Goal: Information Seeking & Learning: Learn about a topic

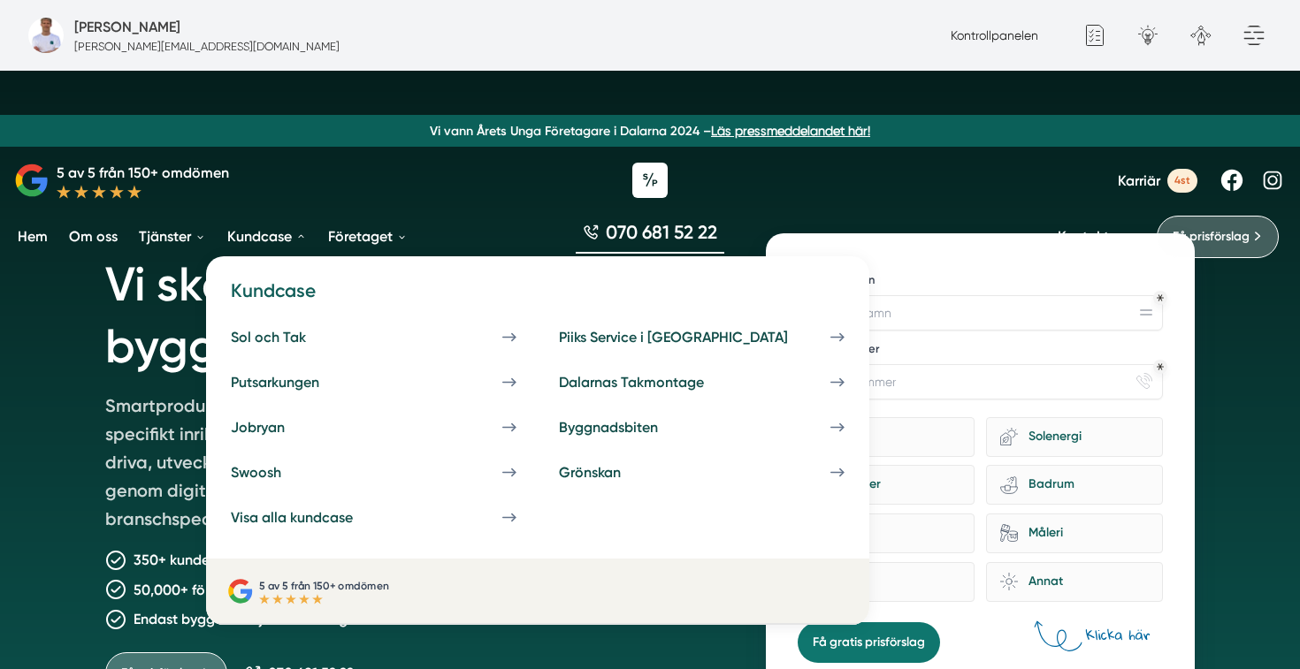
click at [276, 230] on link "Kundcase" at bounding box center [267, 236] width 87 height 45
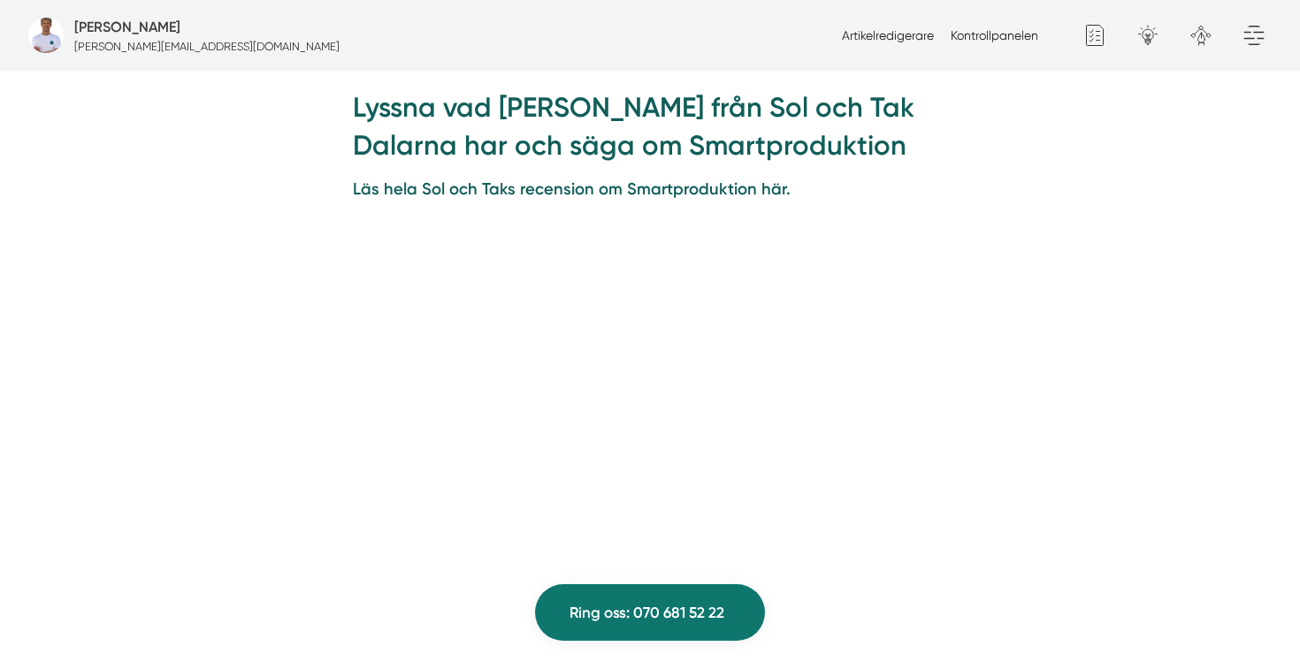
scroll to position [1448, 0]
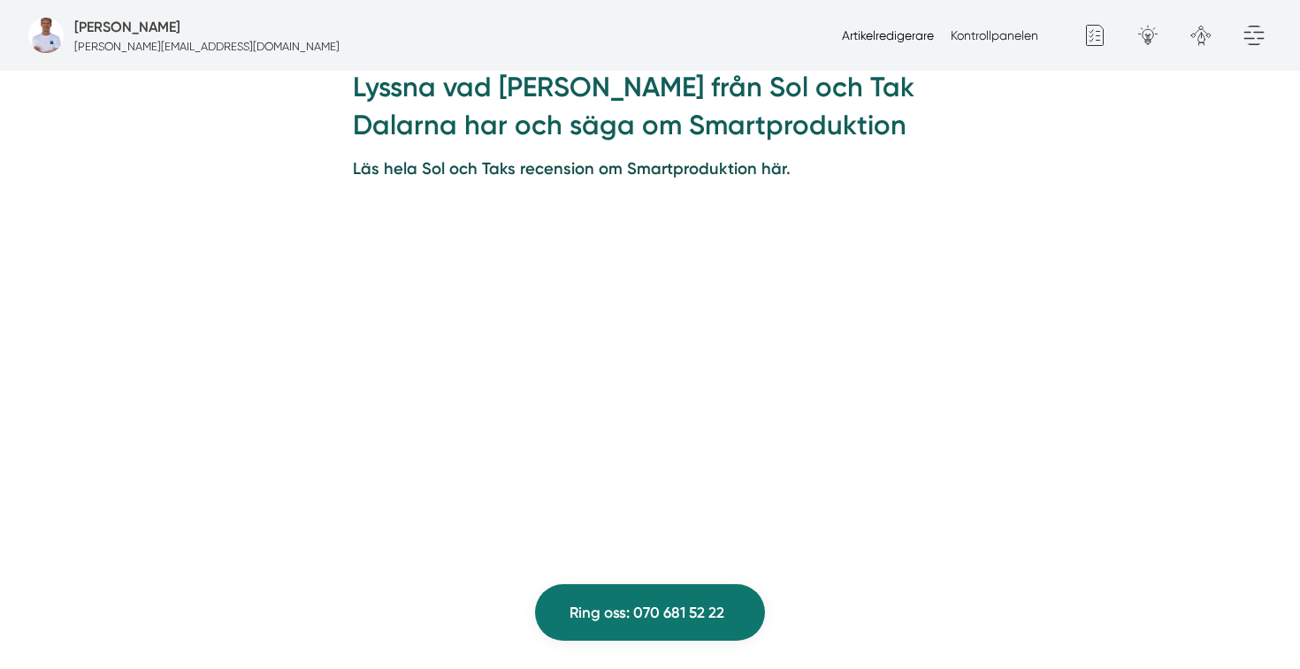
click at [869, 37] on link "Artikelredigerare" at bounding box center [888, 35] width 92 height 14
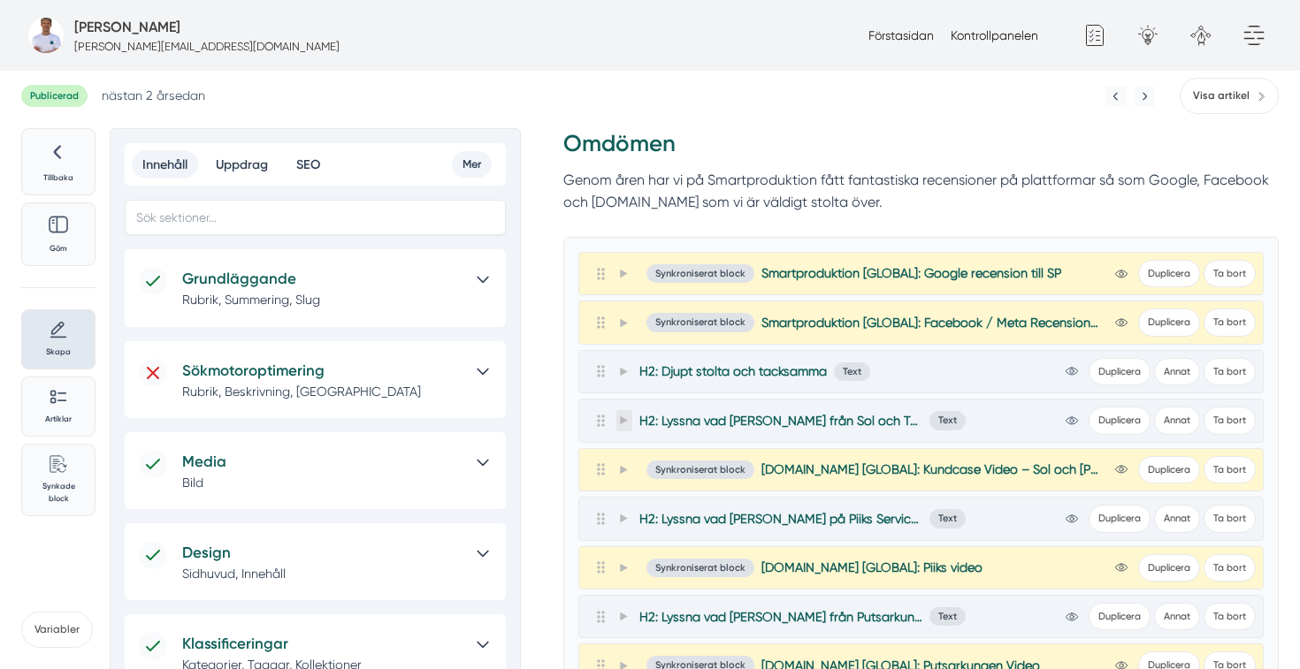
click at [620, 423] on icon at bounding box center [623, 421] width 7 height 9
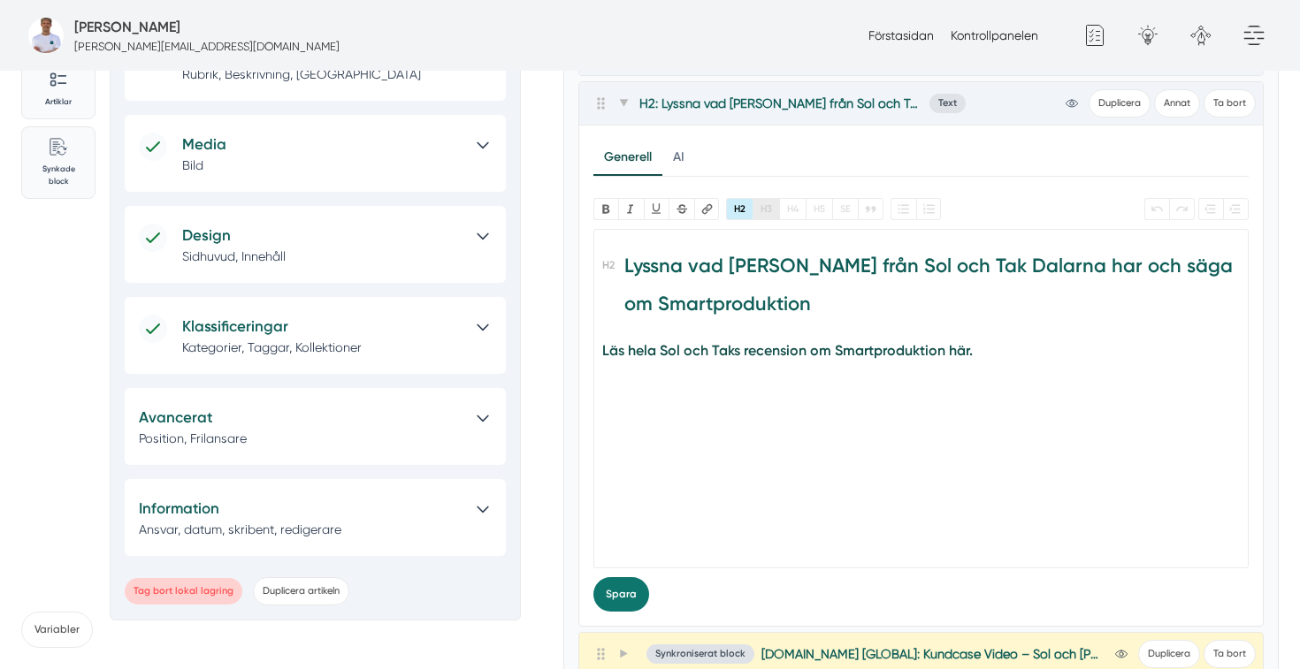
scroll to position [320, 0]
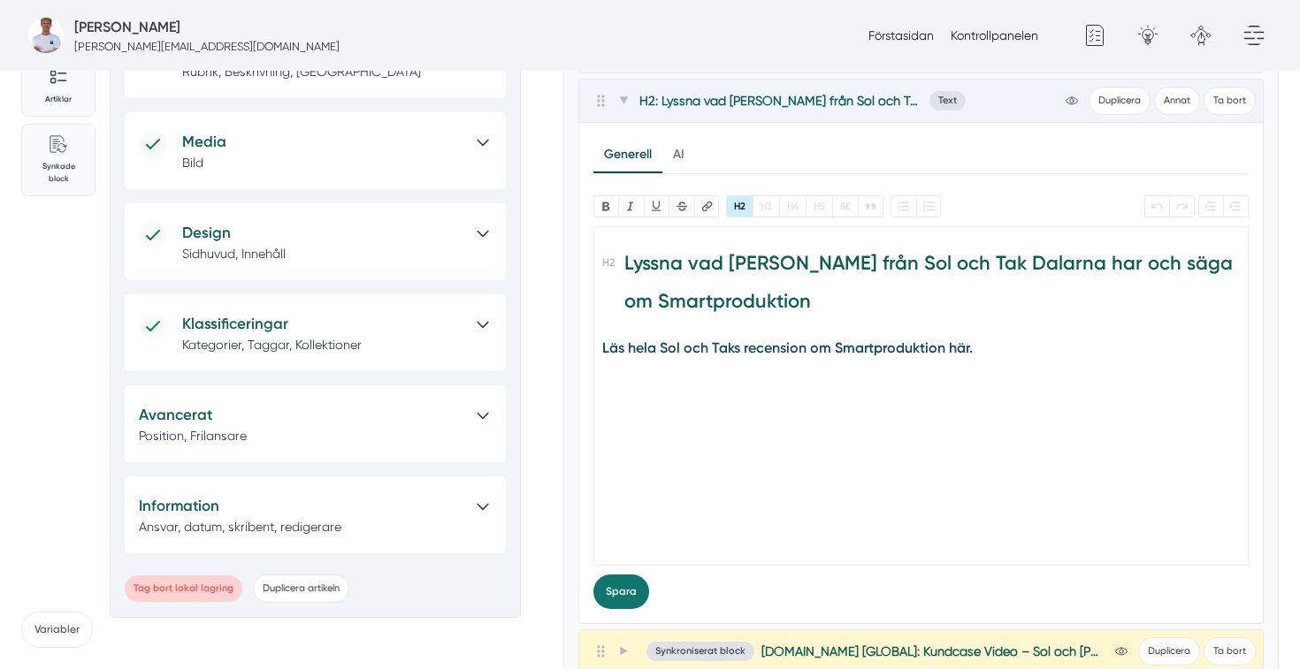
click at [776, 481] on trix-editor "Lyssna vad Felix från Sol och Tak Dalarna har och säga om Smartproduktion Läs h…" at bounding box center [921, 396] width 656 height 340
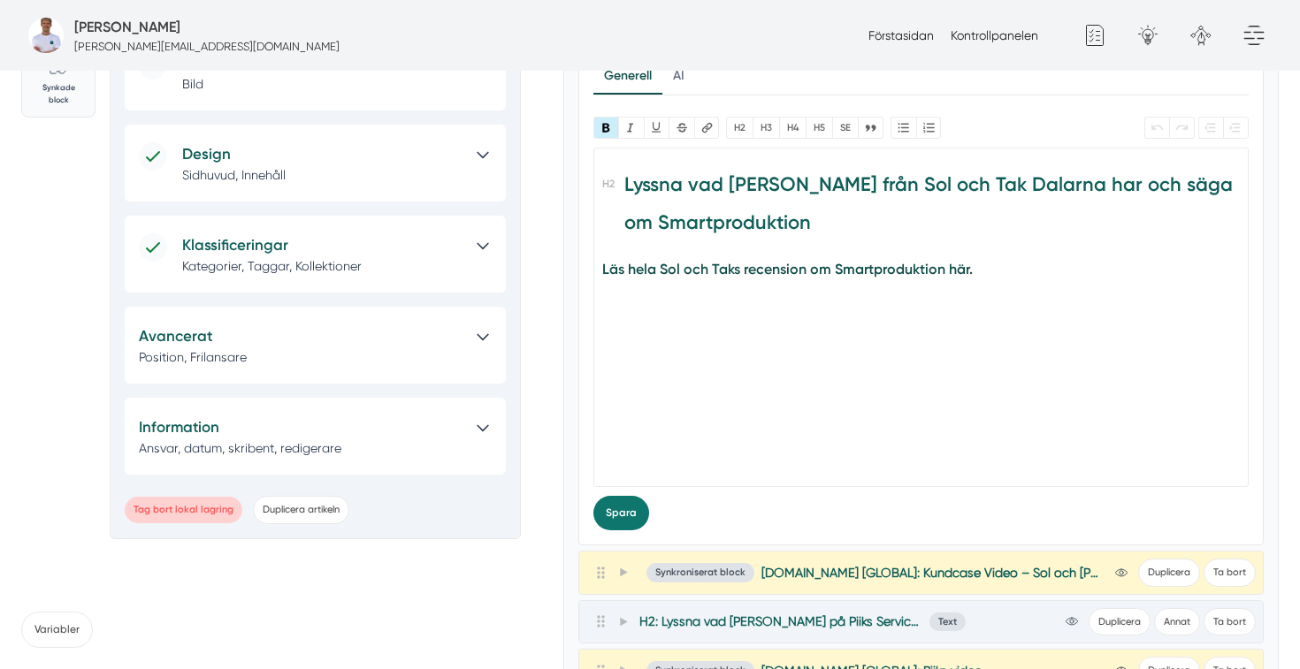
scroll to position [428, 0]
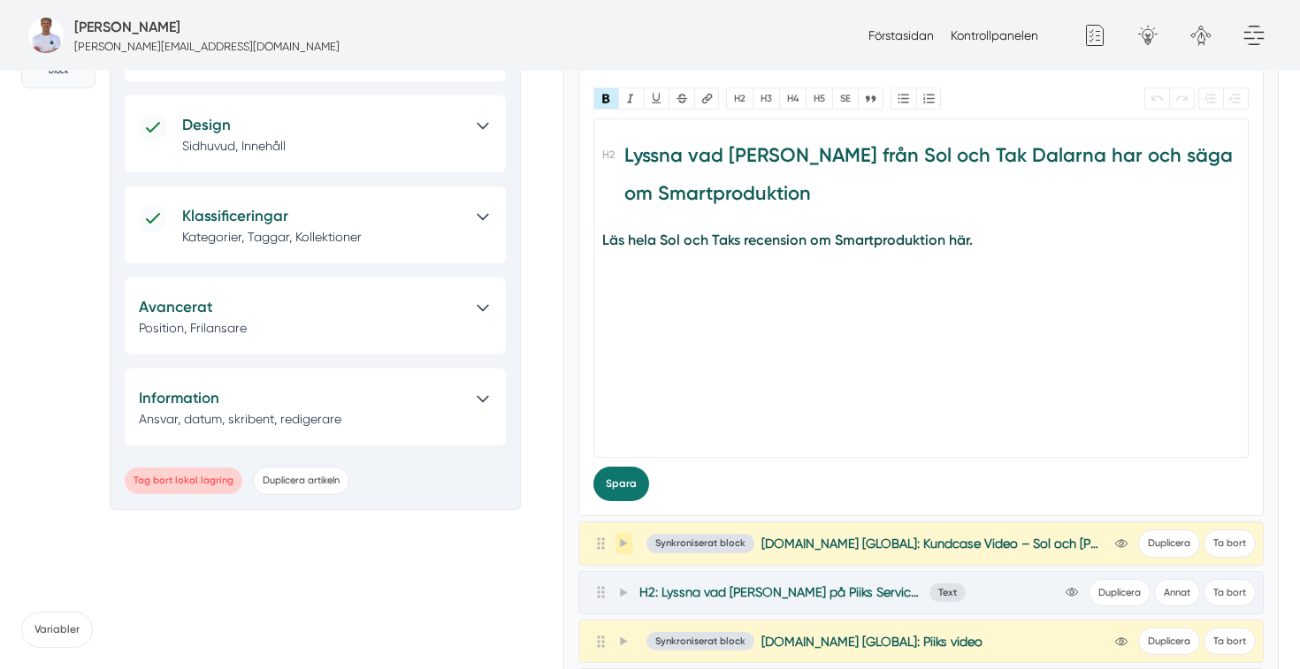
click at [621, 540] on icon at bounding box center [623, 543] width 7 height 9
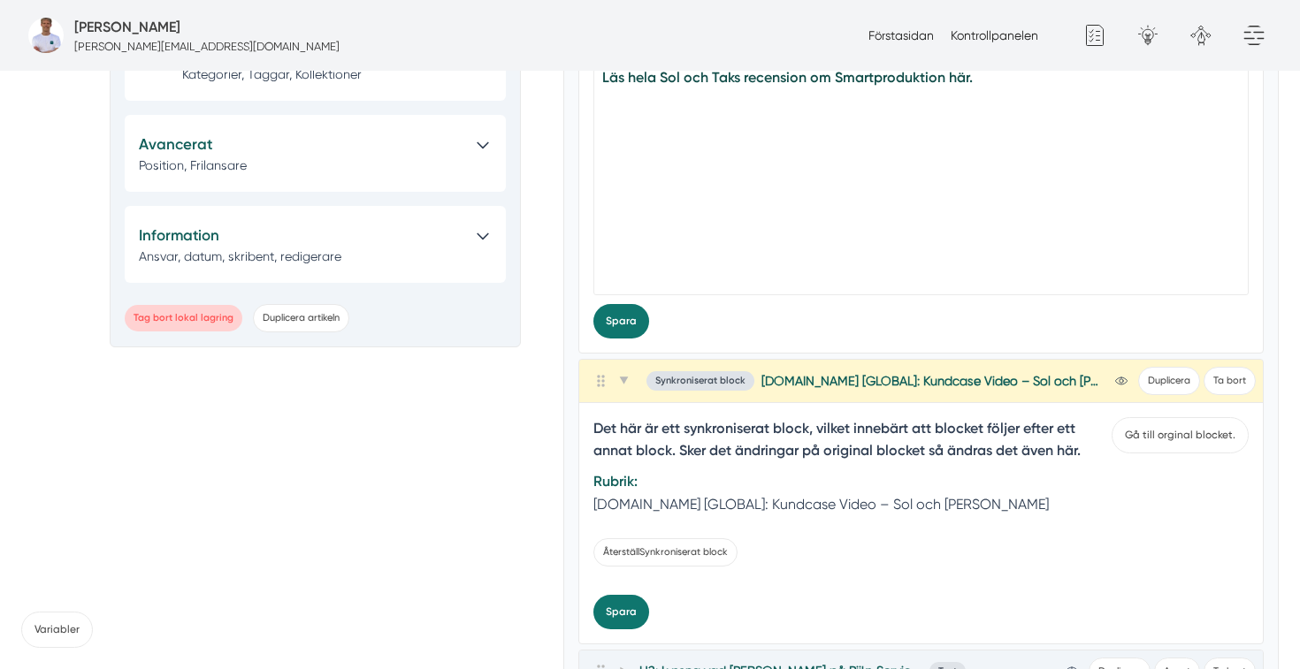
scroll to position [446, 0]
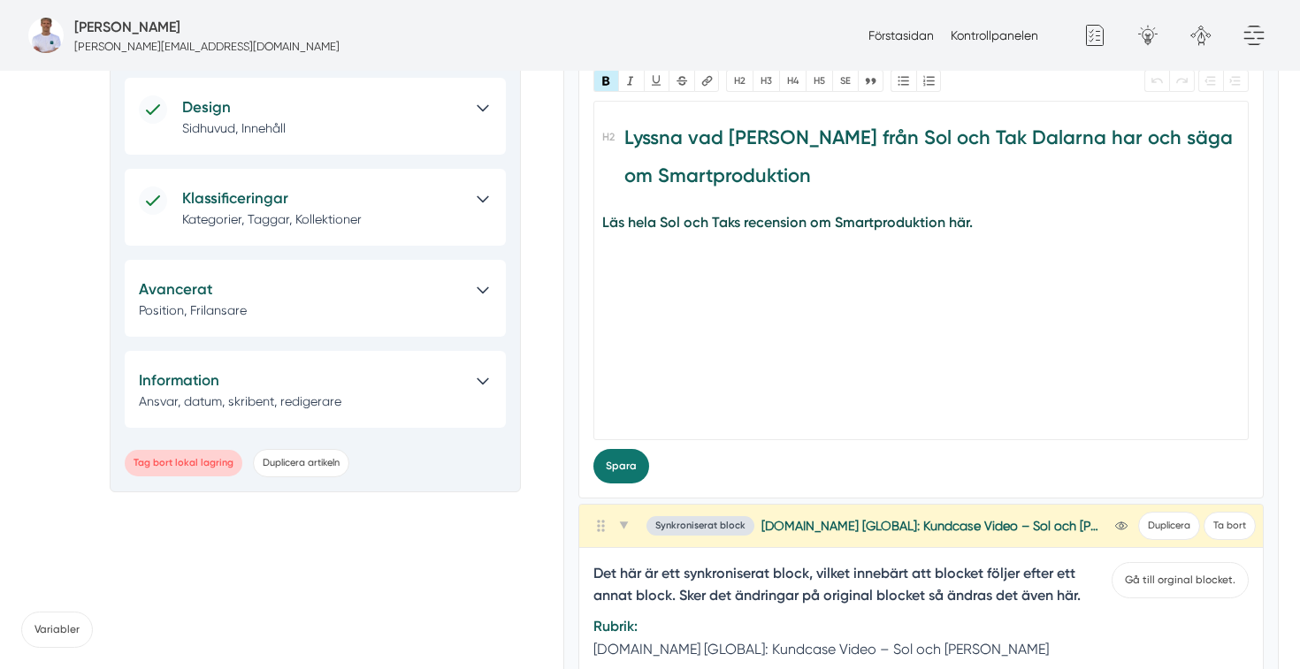
click at [1007, 222] on div "Läs hela Sol och Taks recension om Smartproduktion här." at bounding box center [920, 222] width 637 height 22
type trix-editor "<h2>Lyssna vad Felix från Sol och Tak Dalarna har och säga om Smartproduktion</…"
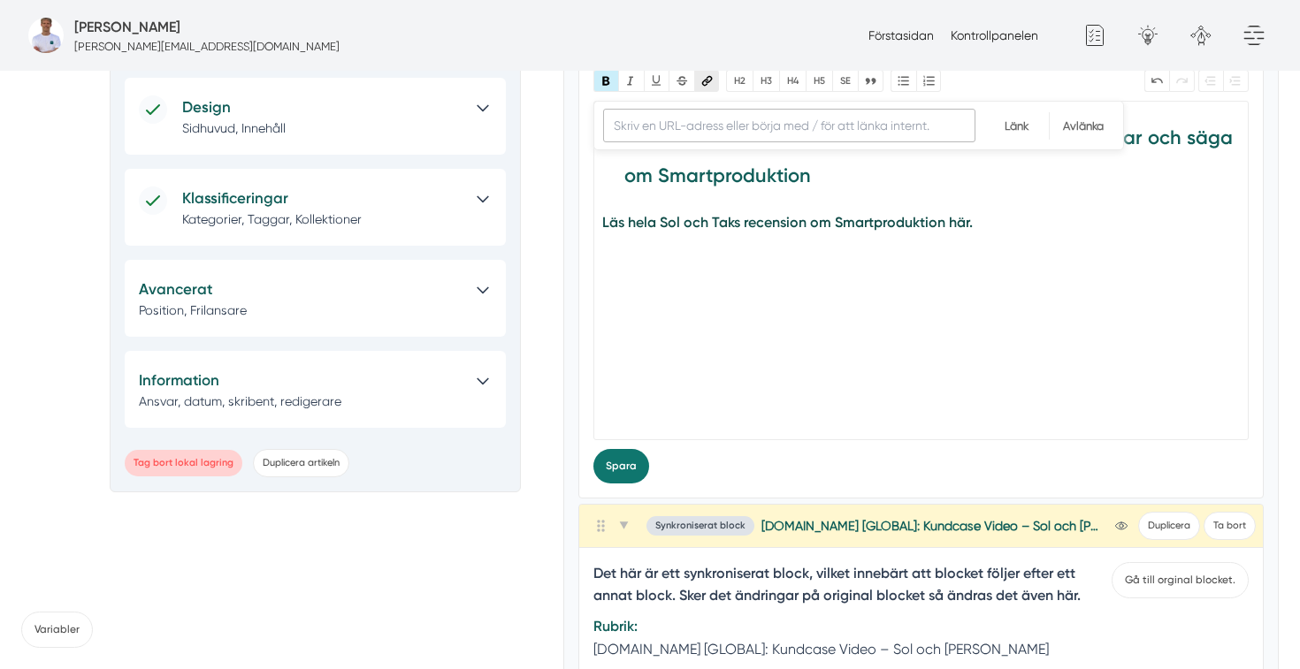
click at [712, 83] on button "Länk" at bounding box center [707, 81] width 26 height 22
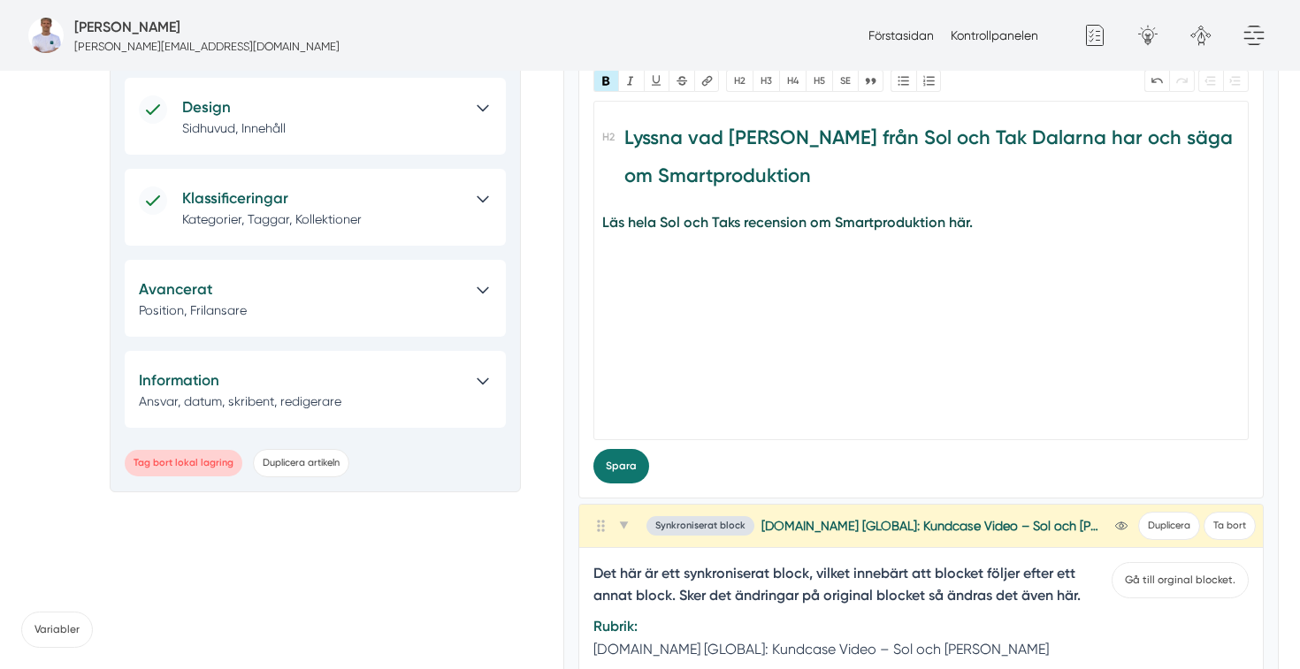
click at [714, 259] on div "Läs hela Sol och Taks recension om Smartproduktion här." at bounding box center [920, 244] width 637 height 67
click at [705, 87] on button "Länk" at bounding box center [707, 81] width 26 height 22
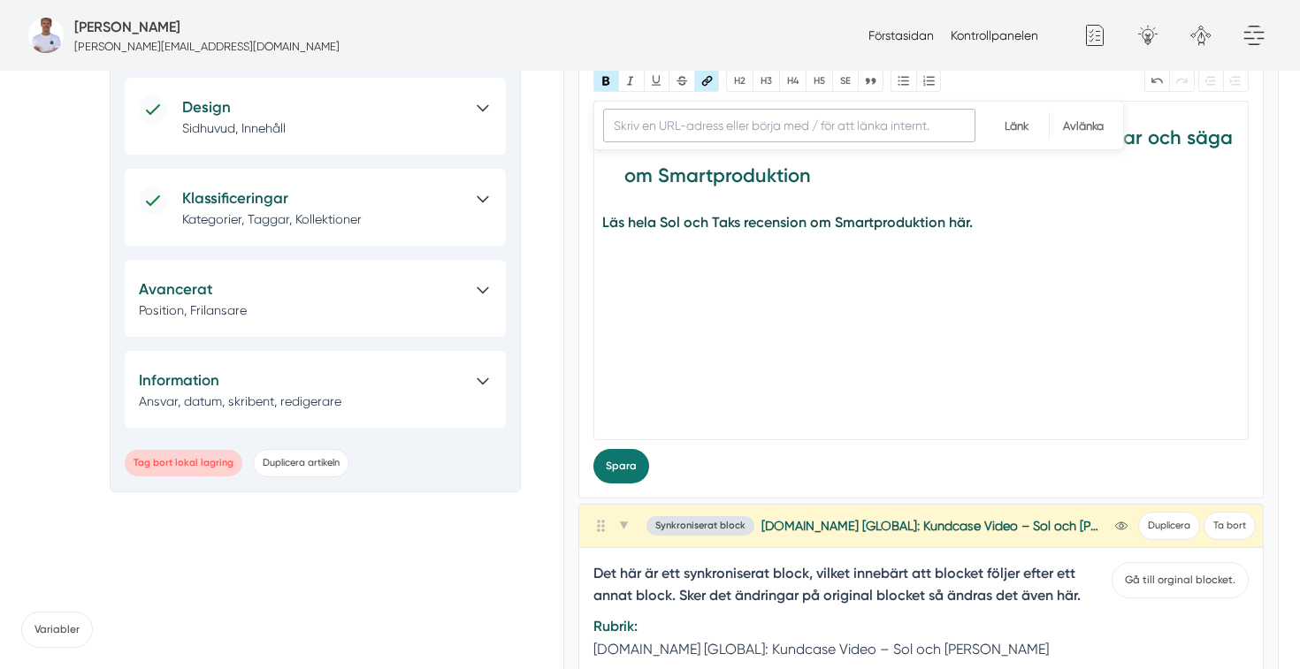
paste input "https://studio.youtube.com/video/eIBqaopJ0oo/edit"
click at [727, 132] on input "https://studio.youtube.com/video/eIBqaopJ0oo/edit" at bounding box center [789, 126] width 372 height 34
type input "https://studio.youtube.com/video/eIBqaopJ0oo/edit"
click at [1013, 134] on input "Länk" at bounding box center [1016, 125] width 65 height 27
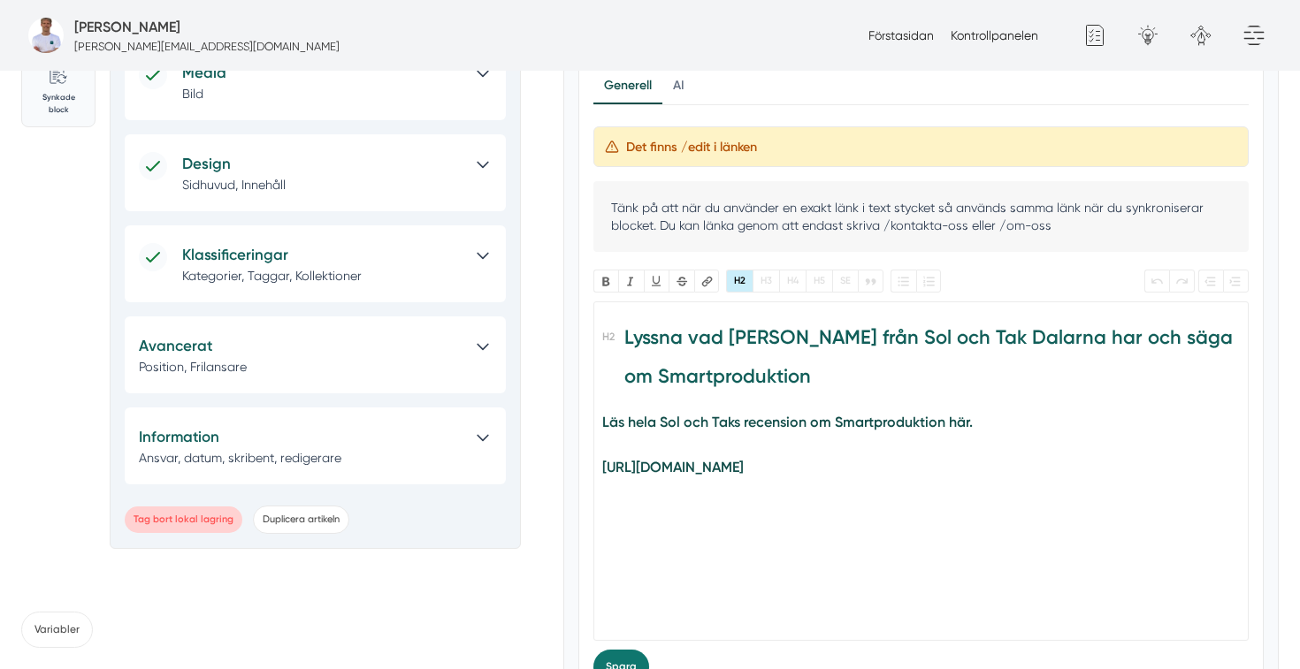
scroll to position [386, 0]
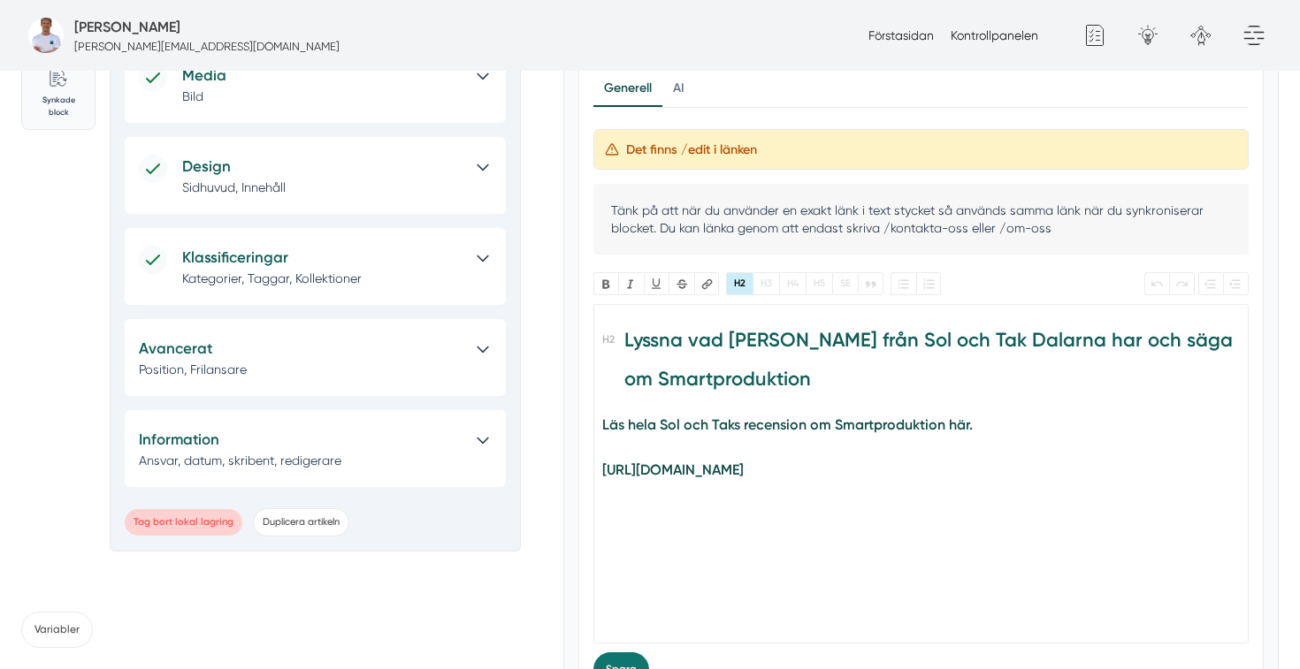
click at [727, 531] on trix-editor "Lyssna vad Felix från Sol och Tak Dalarna har och säga om Smartproduktion Läs h…" at bounding box center [921, 474] width 656 height 340
drag, startPoint x: 981, startPoint y: 475, endPoint x: 582, endPoint y: 463, distance: 399.0
click at [582, 463] on div "Generell AI Nytt innehåll Förbättra innehållet Det finns /edit i länken Tänk på…" at bounding box center [921, 379] width 684 height 645
paste trix-editor "<h2>Lyssna vad Felix från Sol och Tak Dalarna har och säga om Smartproduktion</…"
type trix-editor "<h2>Lyssna vad Felix från Sol och Tak Dalarna har och säga om Smartproduktion</…"
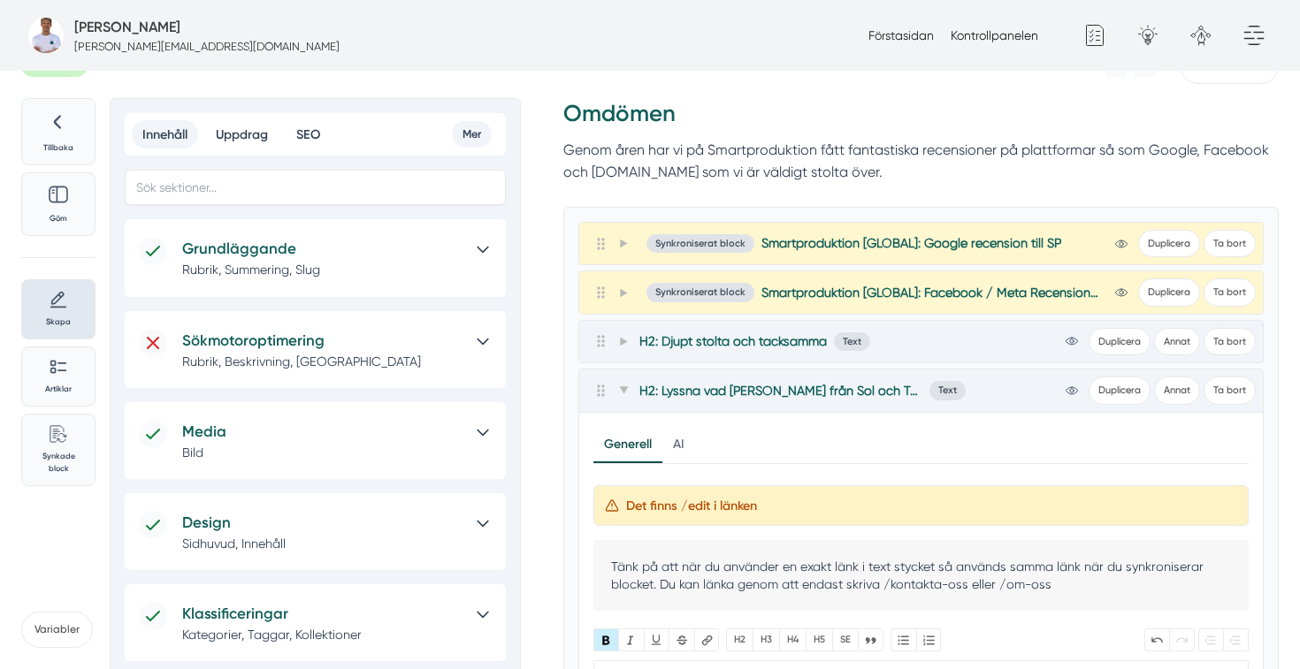
scroll to position [0, 0]
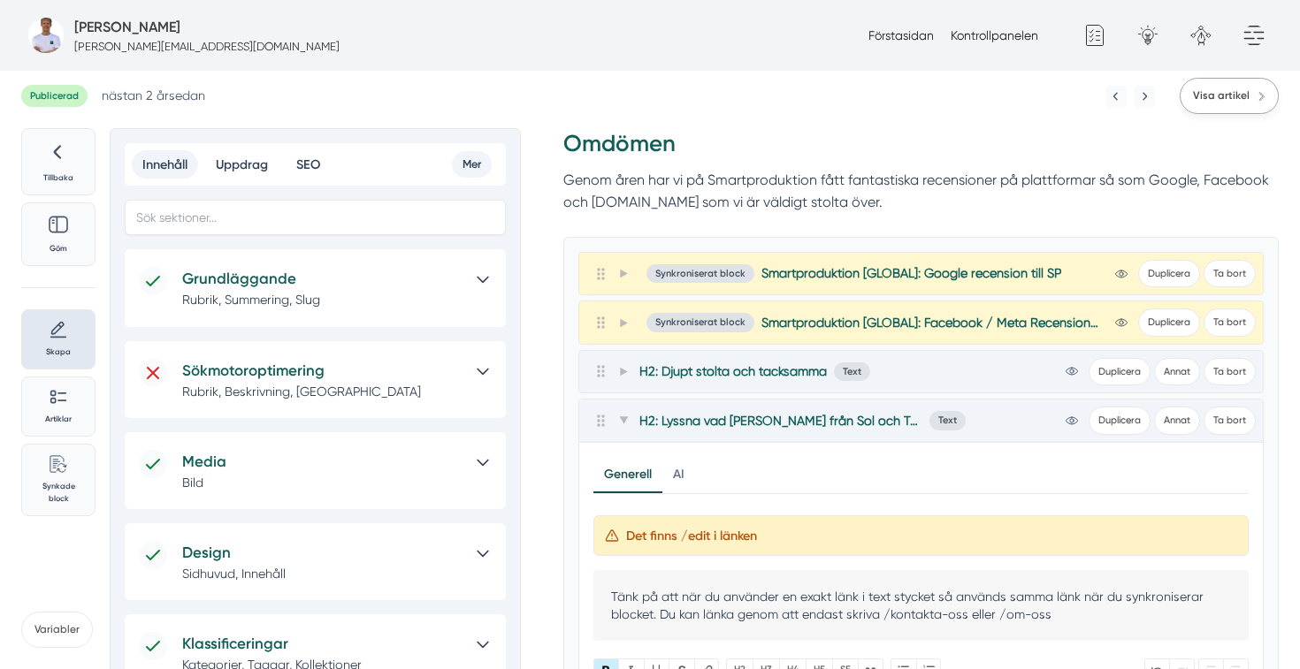
click at [1231, 97] on span "Visa artikel" at bounding box center [1221, 96] width 57 height 17
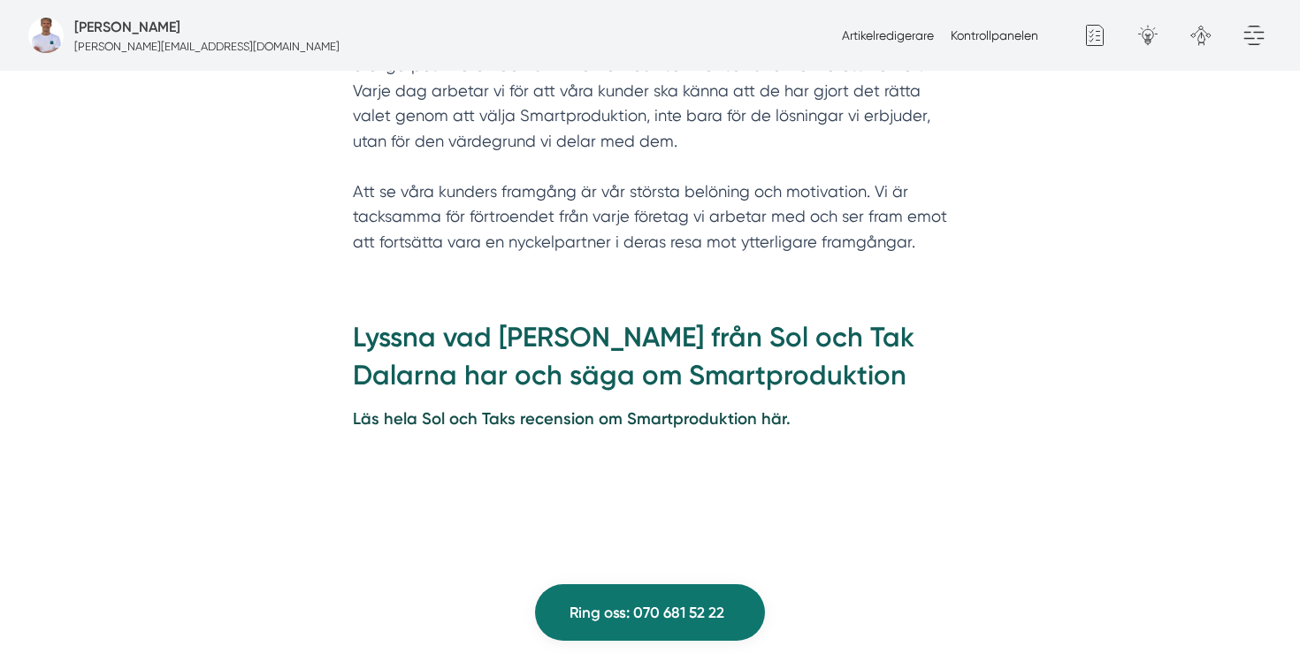
scroll to position [1147, 0]
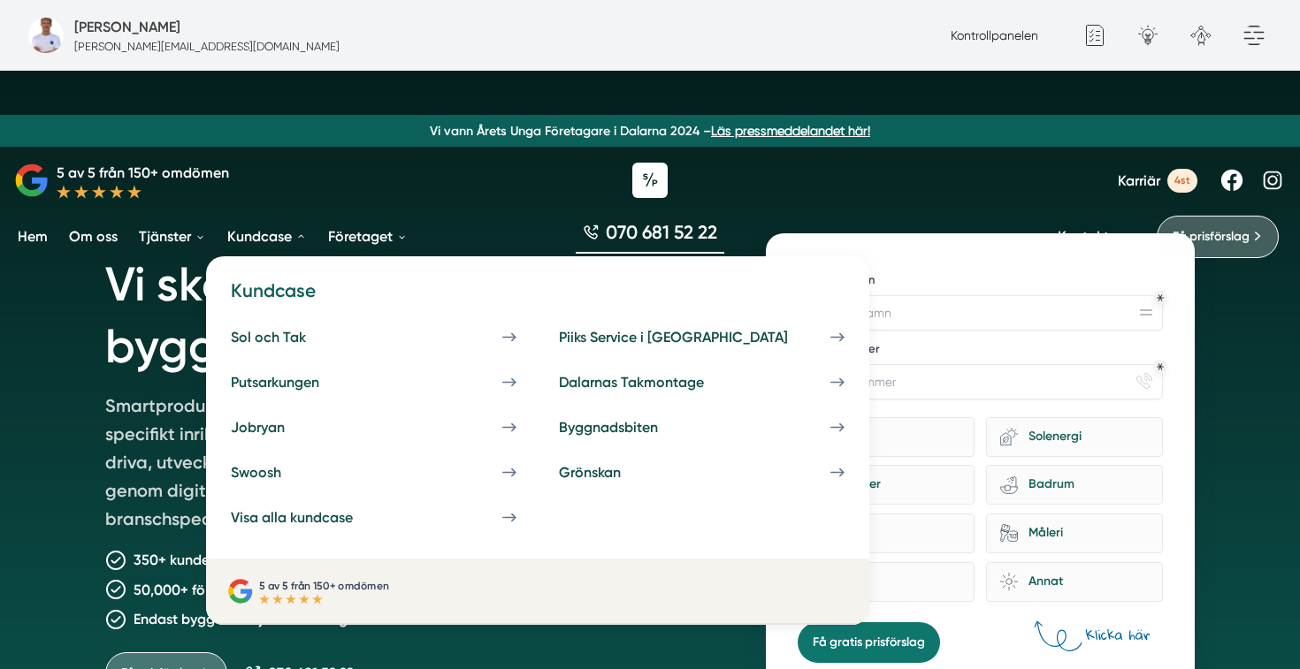
click at [272, 235] on link "Kundcase" at bounding box center [267, 236] width 87 height 45
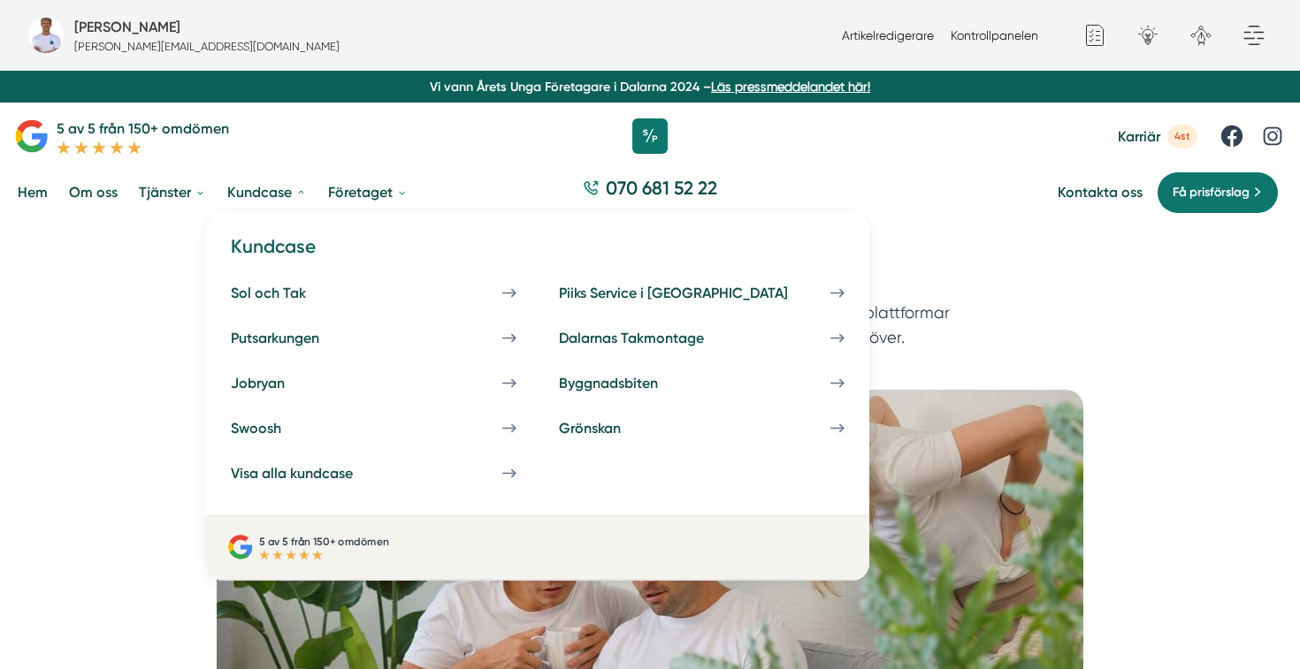
click at [256, 195] on link "Kundcase" at bounding box center [267, 192] width 87 height 45
click at [302, 471] on div "Visa alla kundcase" at bounding box center [313, 473] width 164 height 17
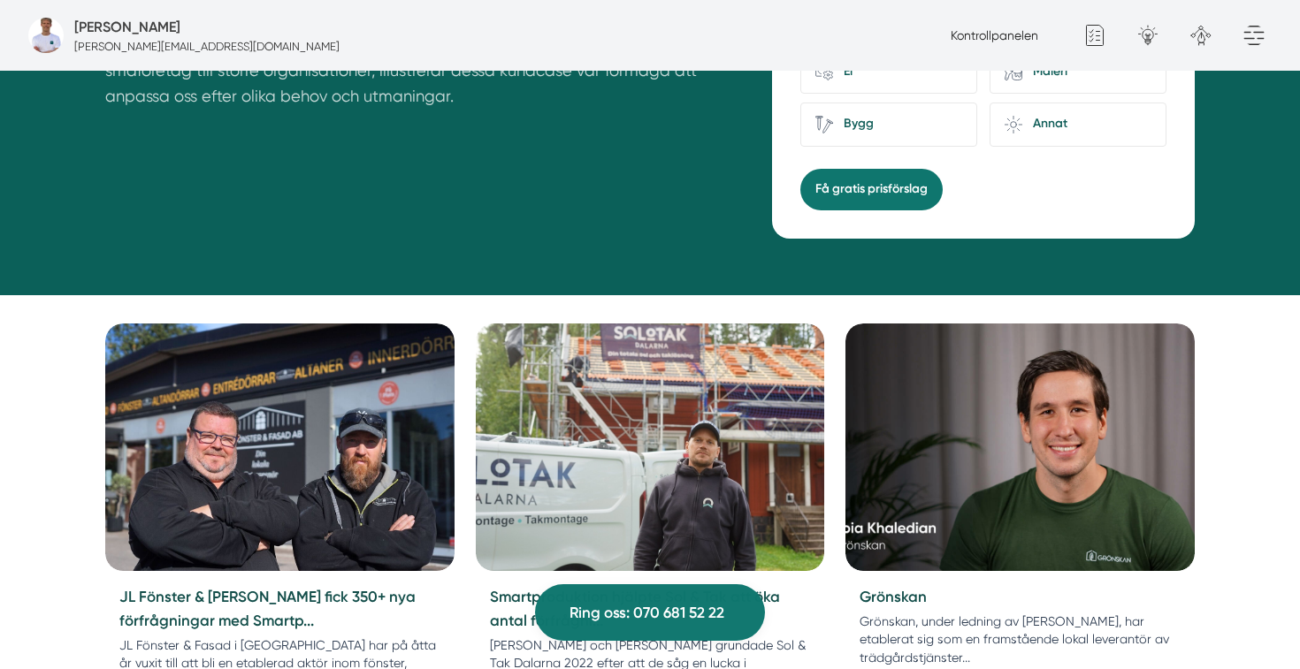
scroll to position [585, 0]
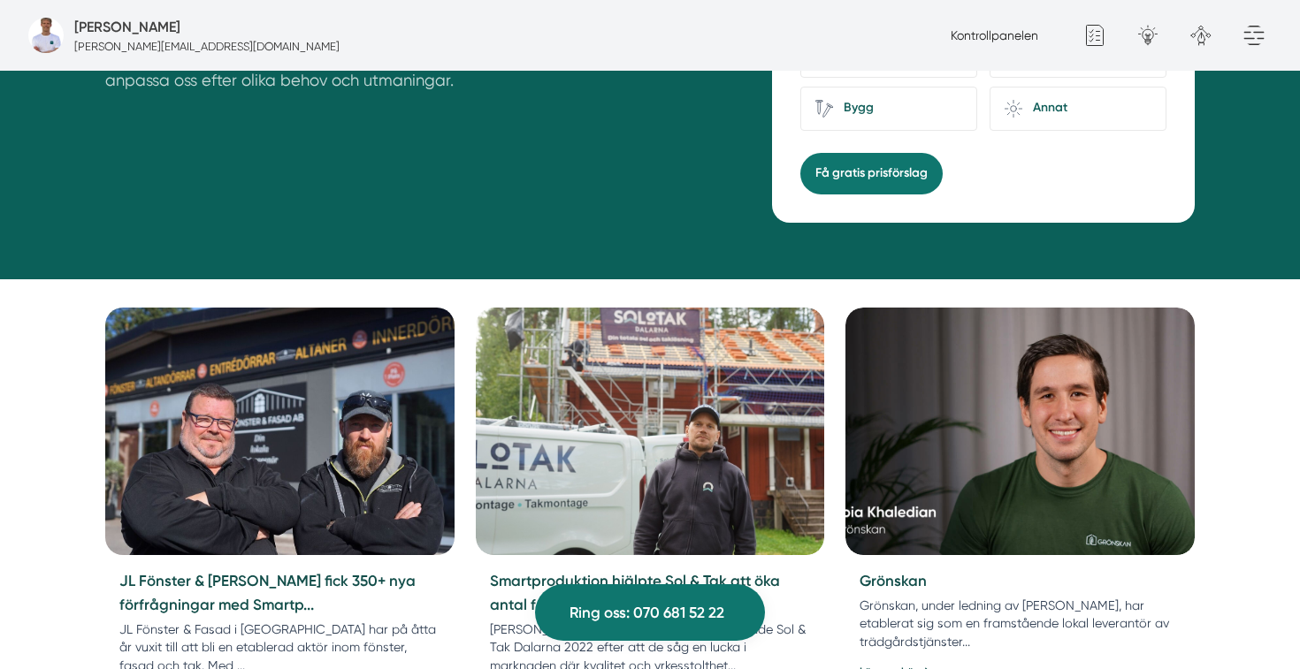
click at [356, 429] on img at bounding box center [279, 432] width 366 height 260
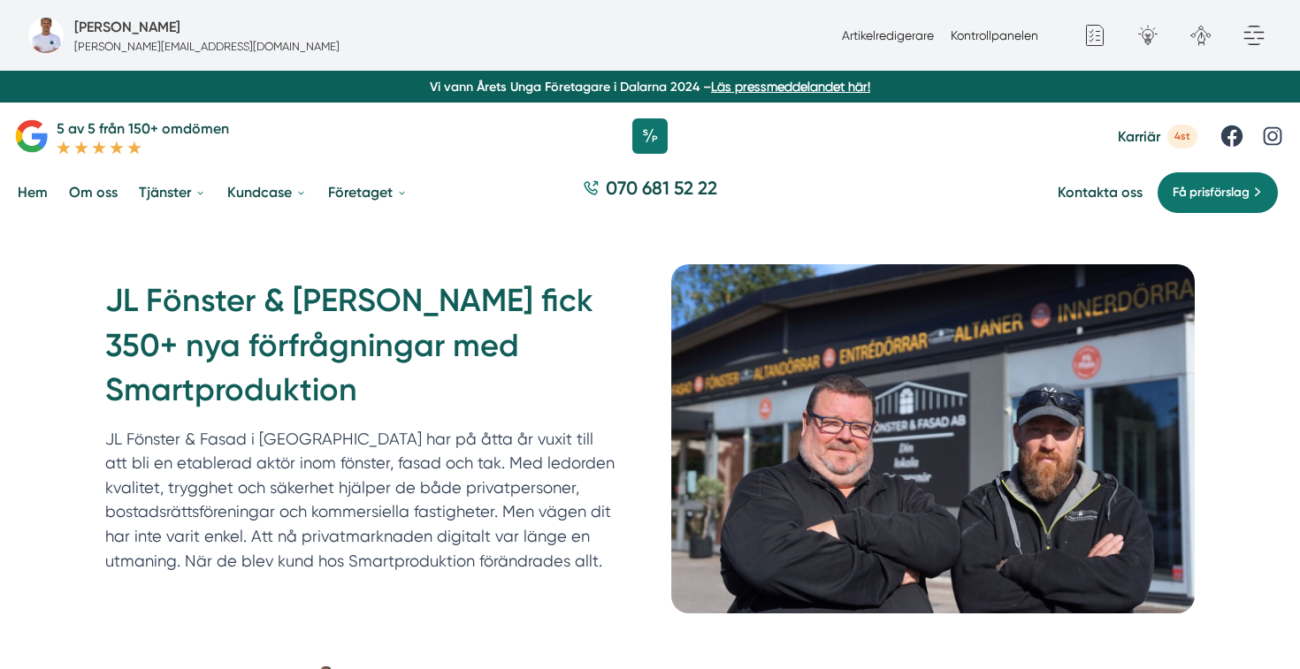
drag, startPoint x: 376, startPoint y: 383, endPoint x: 119, endPoint y: 332, distance: 261.5
click at [119, 332] on h1 "JL Fönster & [PERSON_NAME] fick 350+ nya förfrågningar med Smartproduktion" at bounding box center [367, 353] width 524 height 148
click at [163, 379] on h1 "JL Fönster & [PERSON_NAME] fick 350+ nya förfrågningar med Smartproduktion" at bounding box center [367, 353] width 524 height 148
drag, startPoint x: 365, startPoint y: 391, endPoint x: 87, endPoint y: 303, distance: 292.0
click at [87, 303] on div "JL Fönster & Fasad fick 350+ nya förfrågningar med Smartproduktion JL Fönster &…" at bounding box center [650, 438] width 1132 height 349
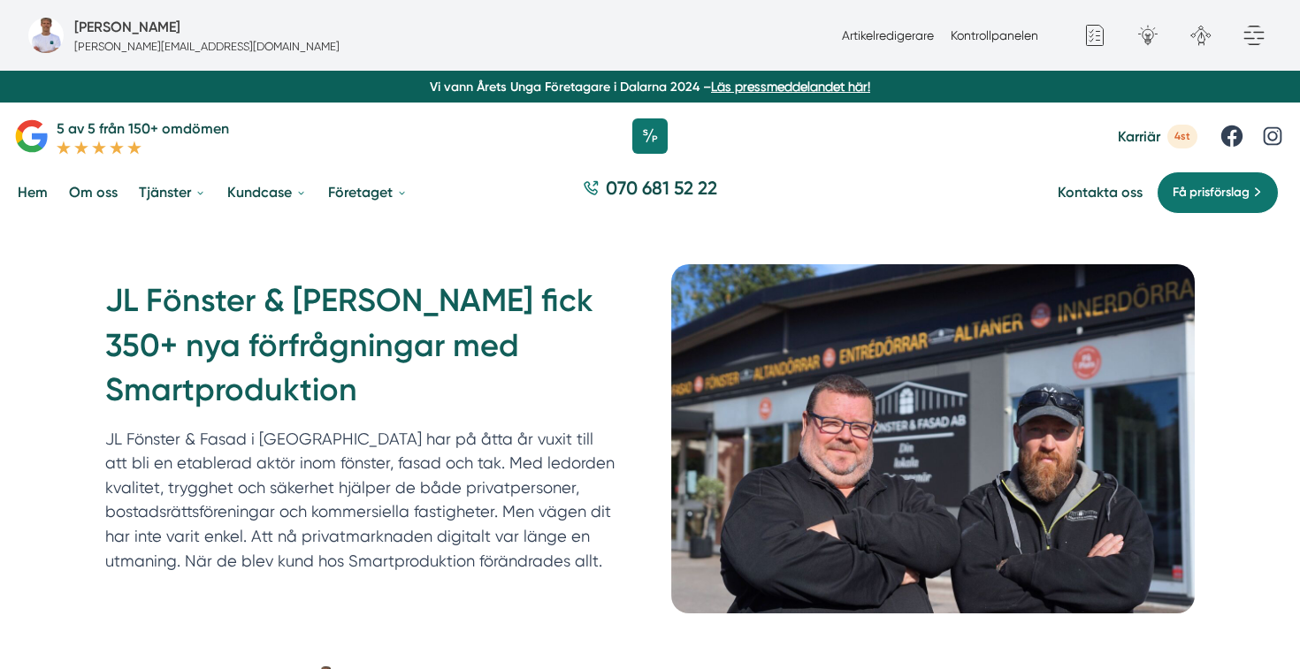
copy h1 "JL Fönster & [PERSON_NAME] fick 350+ nya förfrågningar med Smartproduktion"
click at [544, 411] on h1 "JL Fönster & [PERSON_NAME] fick 350+ nya förfrågningar med Smartproduktion" at bounding box center [367, 353] width 524 height 148
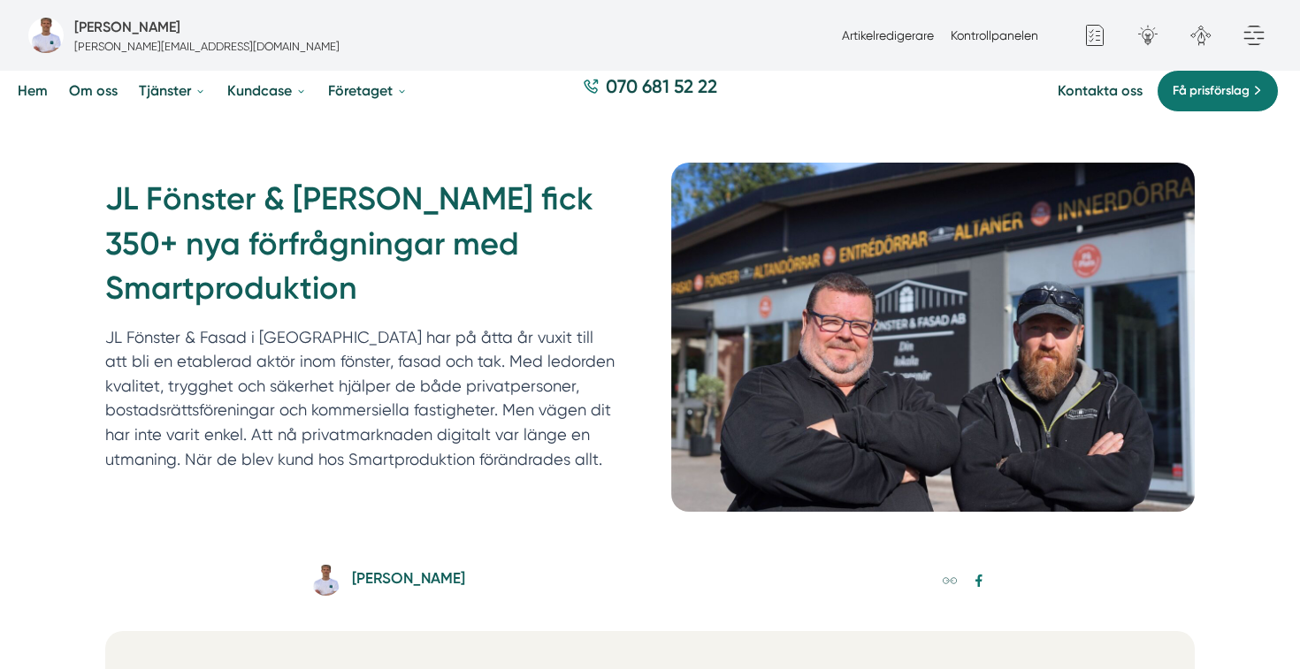
scroll to position [103, 0]
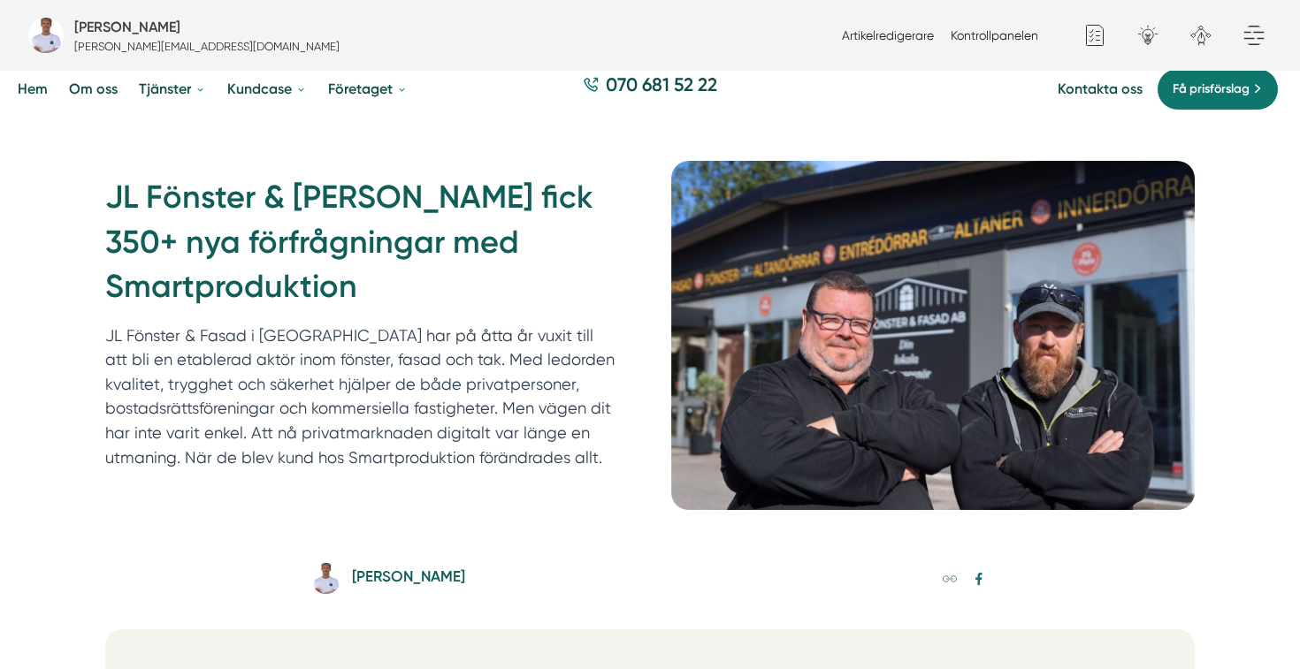
drag, startPoint x: 611, startPoint y: 473, endPoint x: 77, endPoint y: 329, distance: 553.2
click at [77, 329] on div "JL Fönster & Fasad fick 350+ nya förfrågningar med Smartproduktion JL Fönster &…" at bounding box center [650, 335] width 1300 height 434
copy p "JL Fönster & Fasad i Oxelösund har på åtta år vuxit till att bli en etablerad a…"
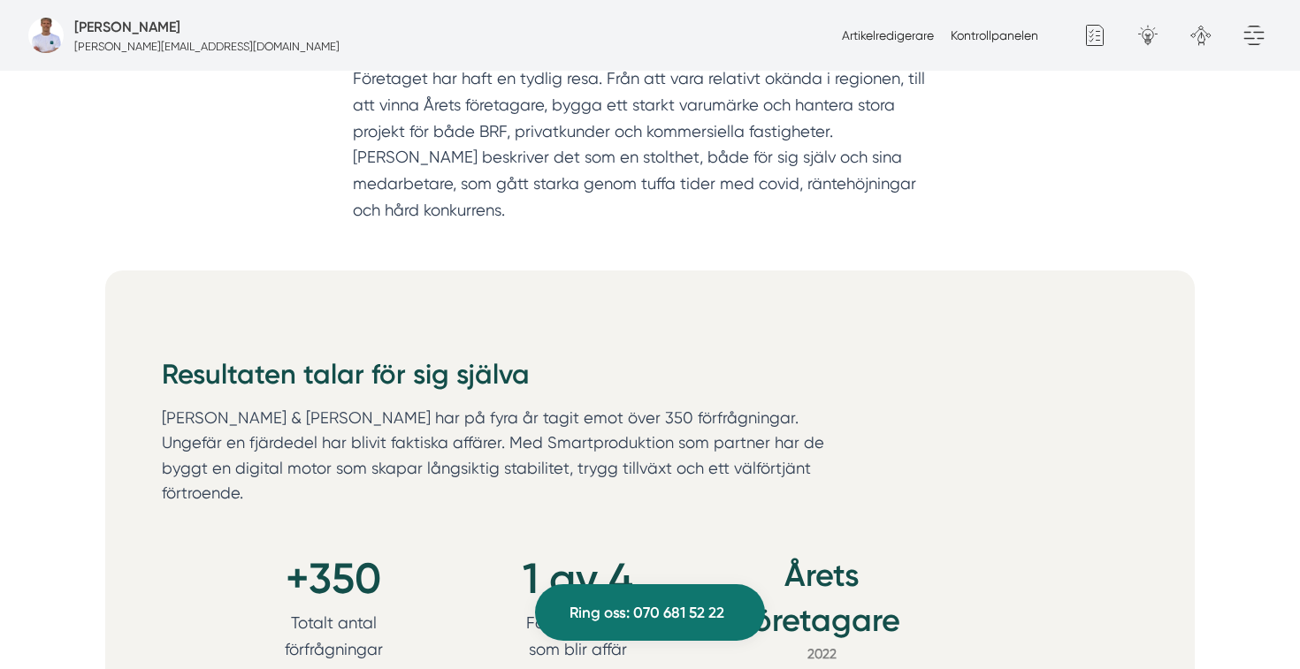
scroll to position [1708, 0]
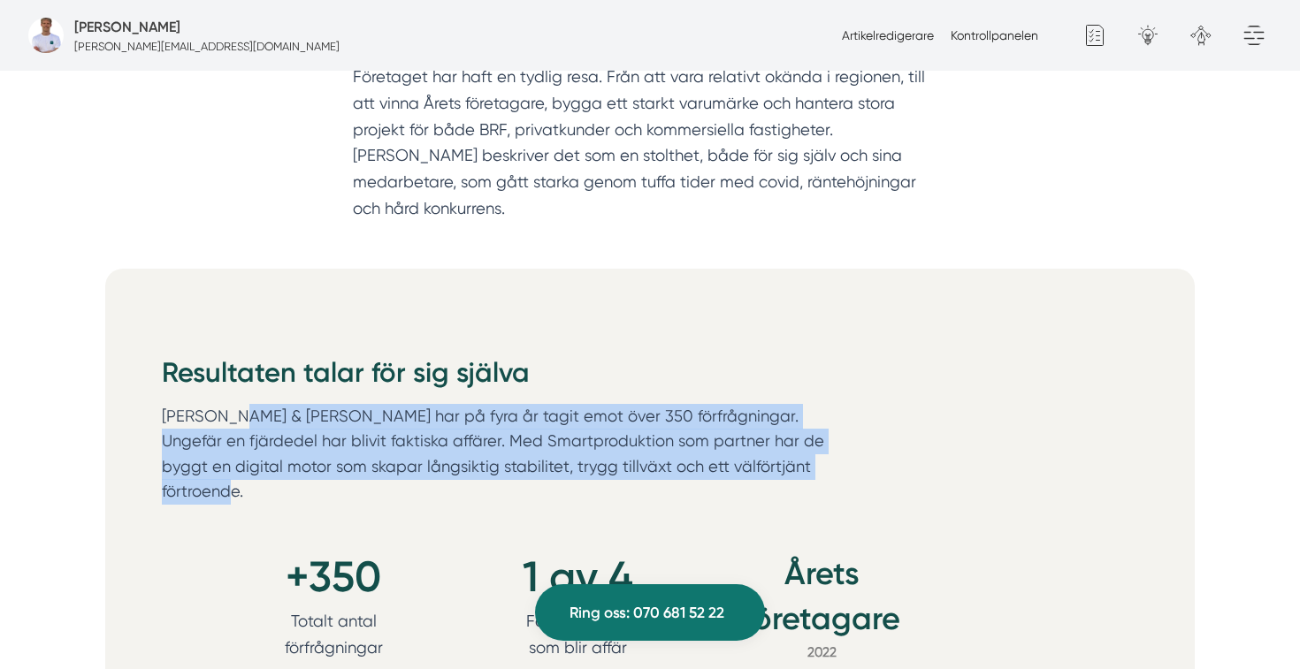
drag, startPoint x: 730, startPoint y: 450, endPoint x: 157, endPoint y: 386, distance: 575.7
click at [157, 386] on div "Resultaten talar för sig själva JL Fönster & Fasad har på fyra år tagit emot öv…" at bounding box center [649, 511] width 1089 height 485
copy p "JL Fönster & Fasad har på fyra år tagit emot över 350 förfrågningar. Ungefär en…"
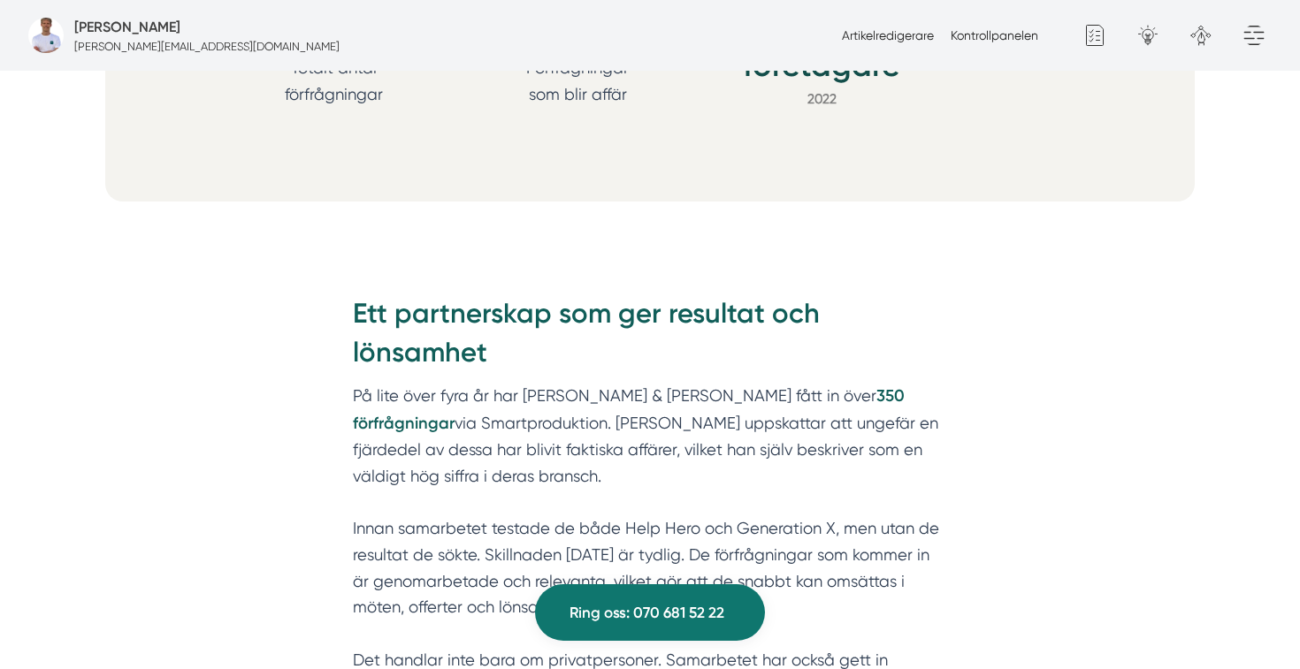
scroll to position [2269, 0]
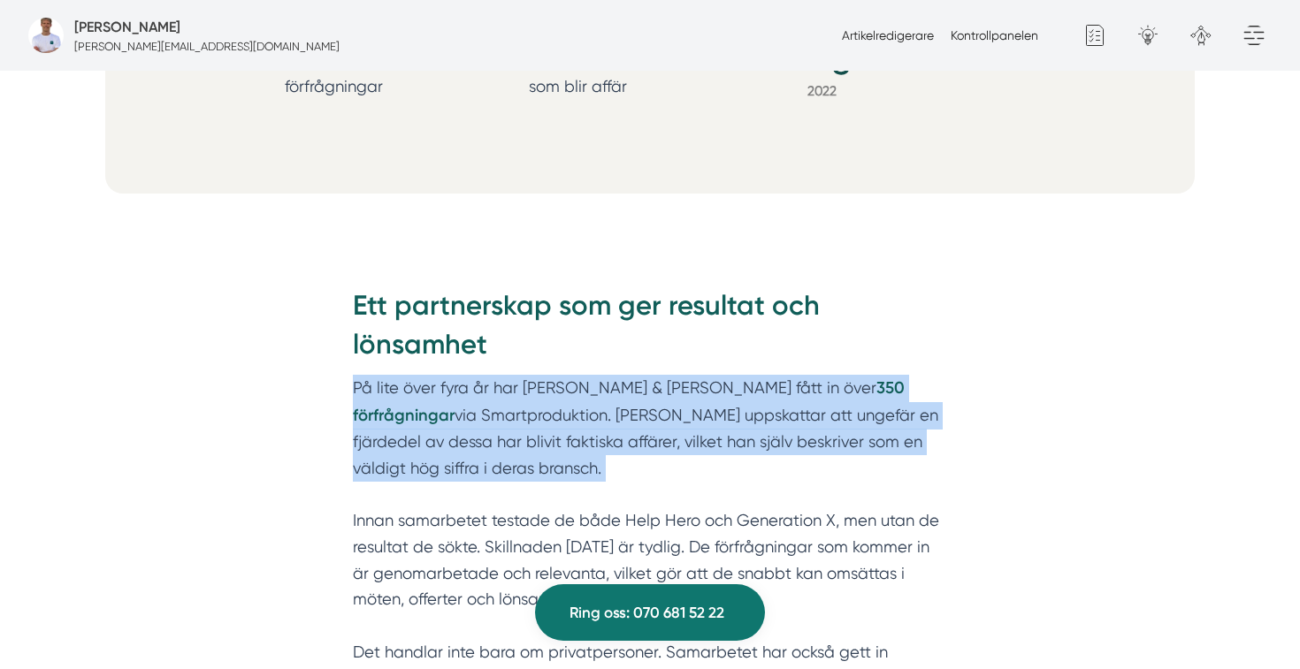
drag, startPoint x: 572, startPoint y: 430, endPoint x: 345, endPoint y: 331, distance: 247.9
click at [345, 331] on div "Ett partnerskap som ger resultat och lönsamhet På lite över fyra år har JL Föns…" at bounding box center [649, 534] width 679 height 547
copy p "På lite över fyra år har JL Fönster & Fasad fått in över 350 förfrågningar via …"
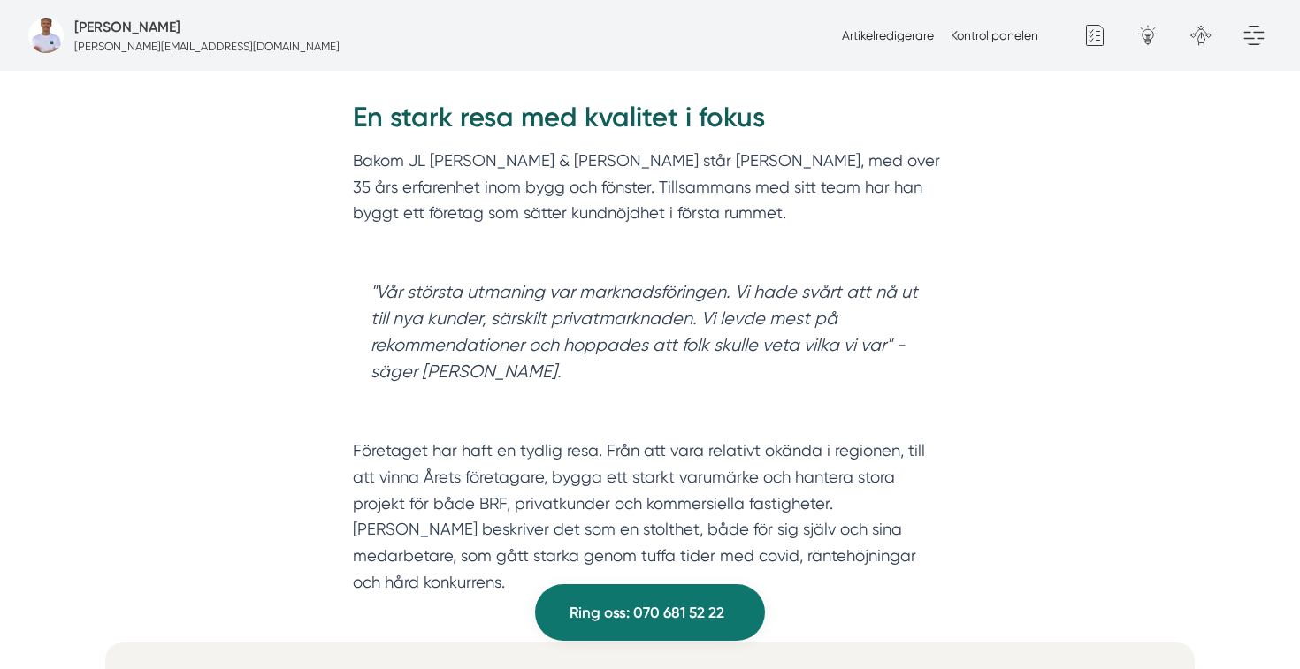
scroll to position [1291, 0]
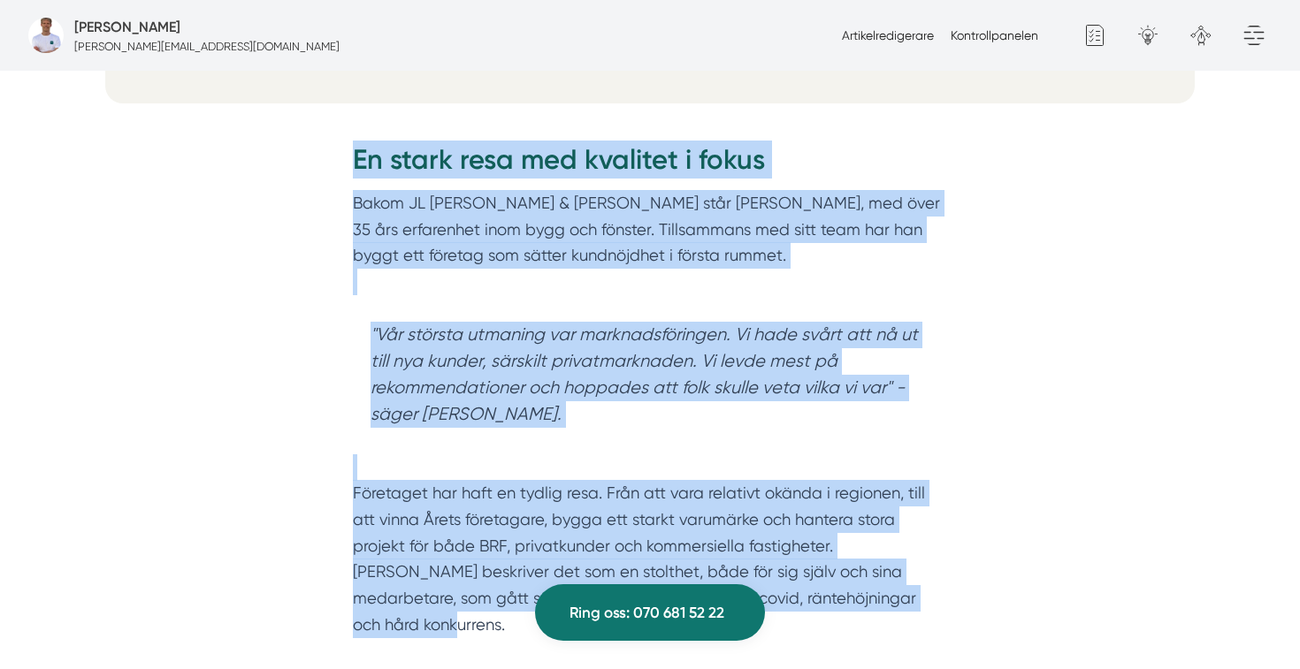
drag, startPoint x: 349, startPoint y: 149, endPoint x: 863, endPoint y: 605, distance: 686.6
click at [863, 605] on div "En stark resa med kvalitet i fokus Bakom JL Fönster & Fasad står Patrik Johanss…" at bounding box center [649, 394] width 679 height 561
copy div "En stark resa med kvalitet i fokus Bakom JL Fönster & Fasad står Patrik Johanss…"
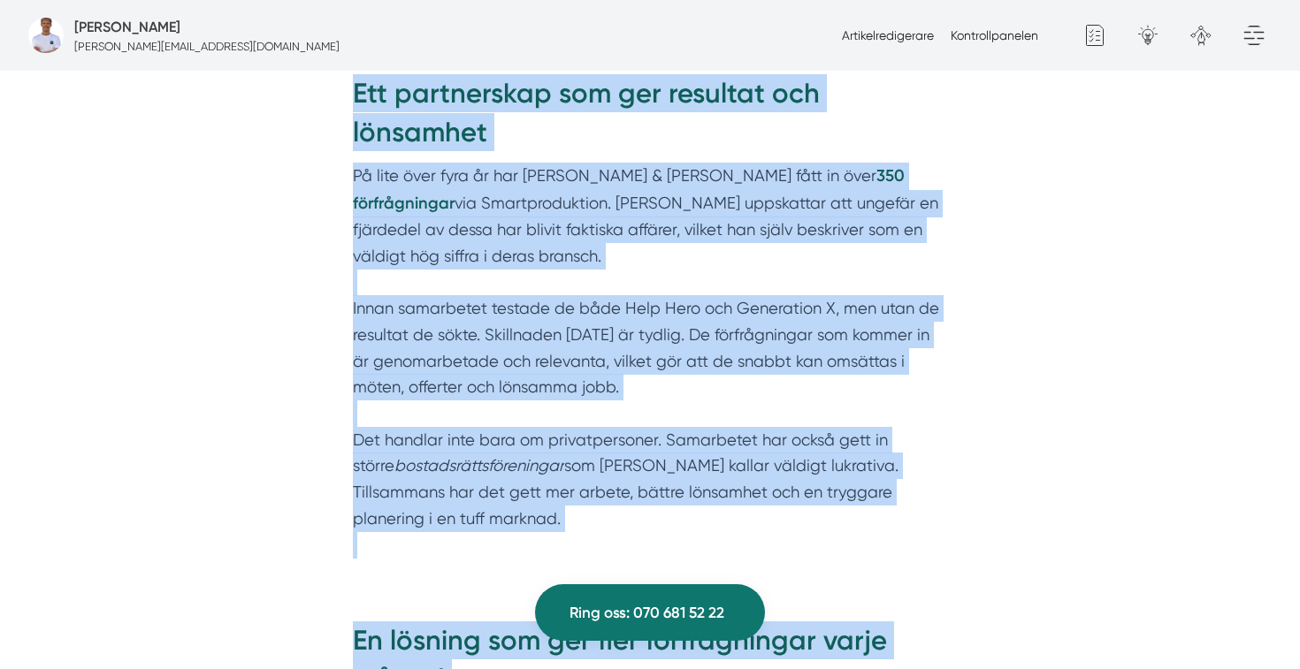
scroll to position [2350, 0]
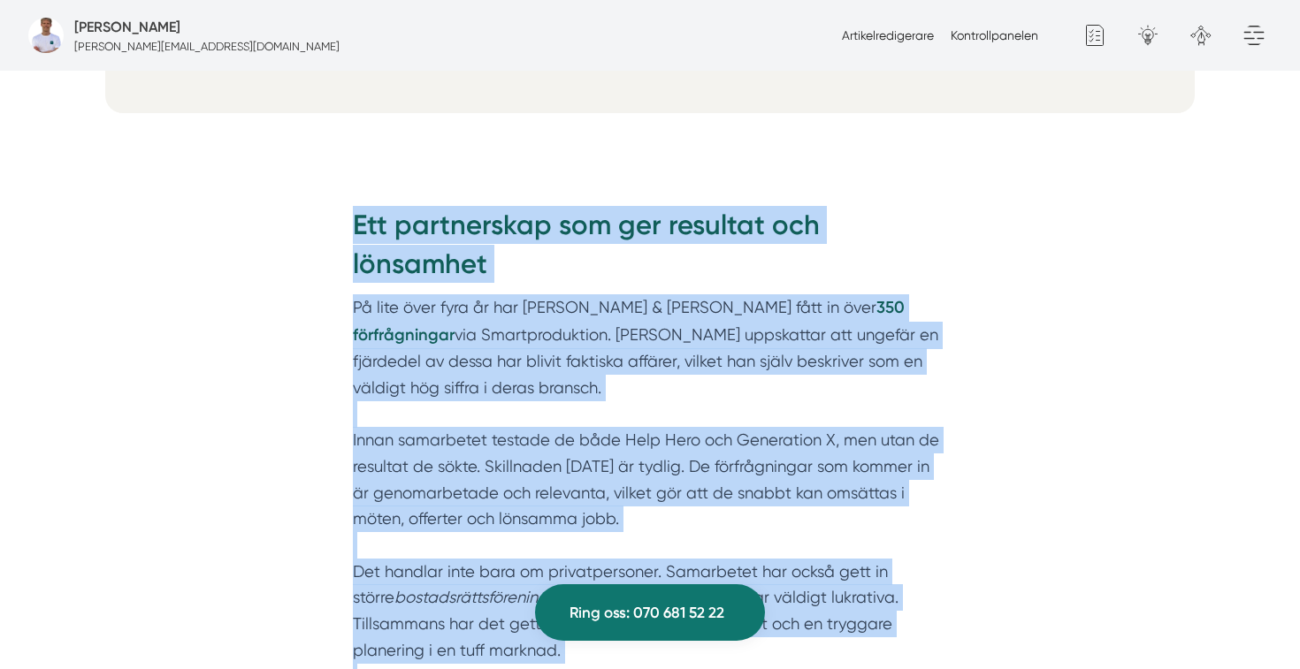
drag, startPoint x: 503, startPoint y: 571, endPoint x: 346, endPoint y: 104, distance: 492.7
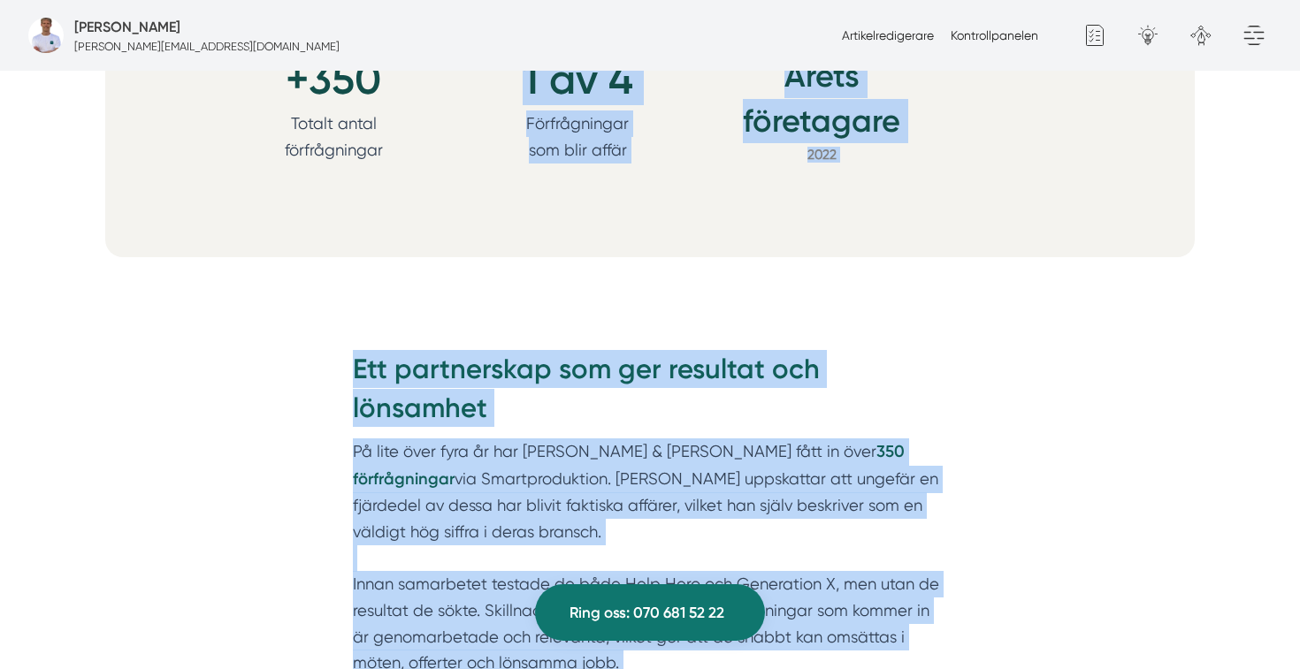
scroll to position [2256, 0]
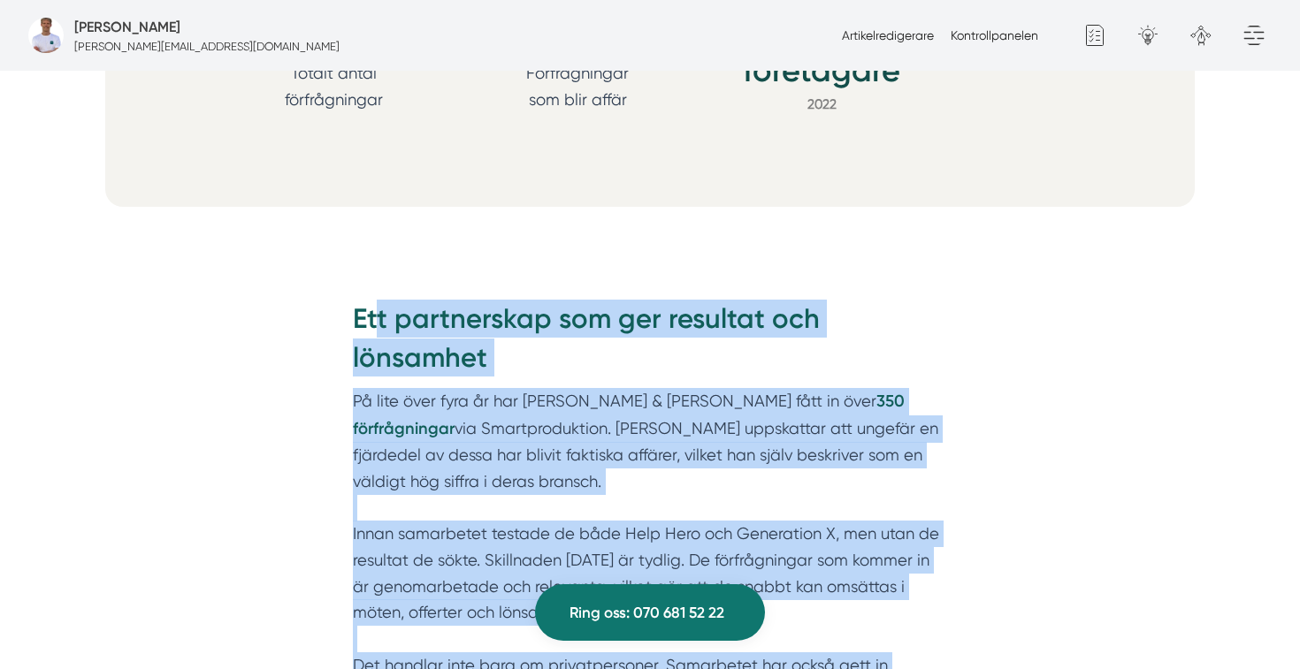
click at [373, 300] on h2 "Ett partnerskap som ger resultat och lönsamhet" at bounding box center [650, 344] width 594 height 88
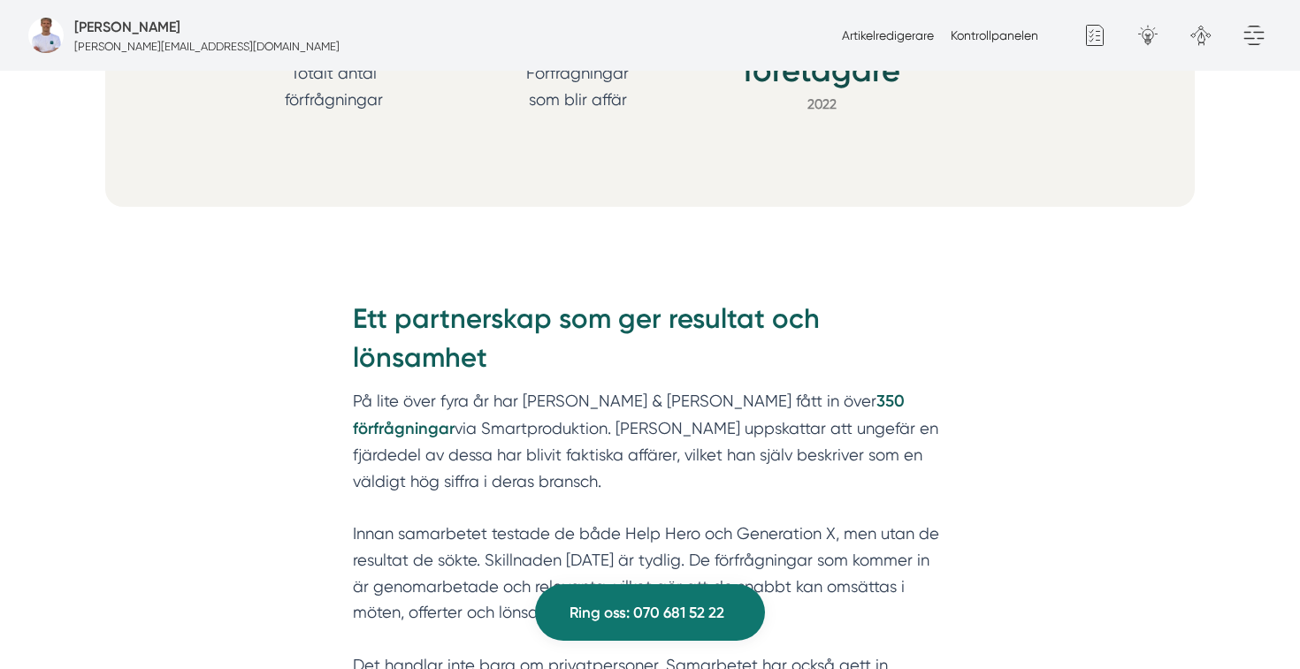
click at [340, 275] on div "Ett partnerskap som ger resultat och lönsamhet På lite över fyra år har JL Föns…" at bounding box center [649, 547] width 679 height 547
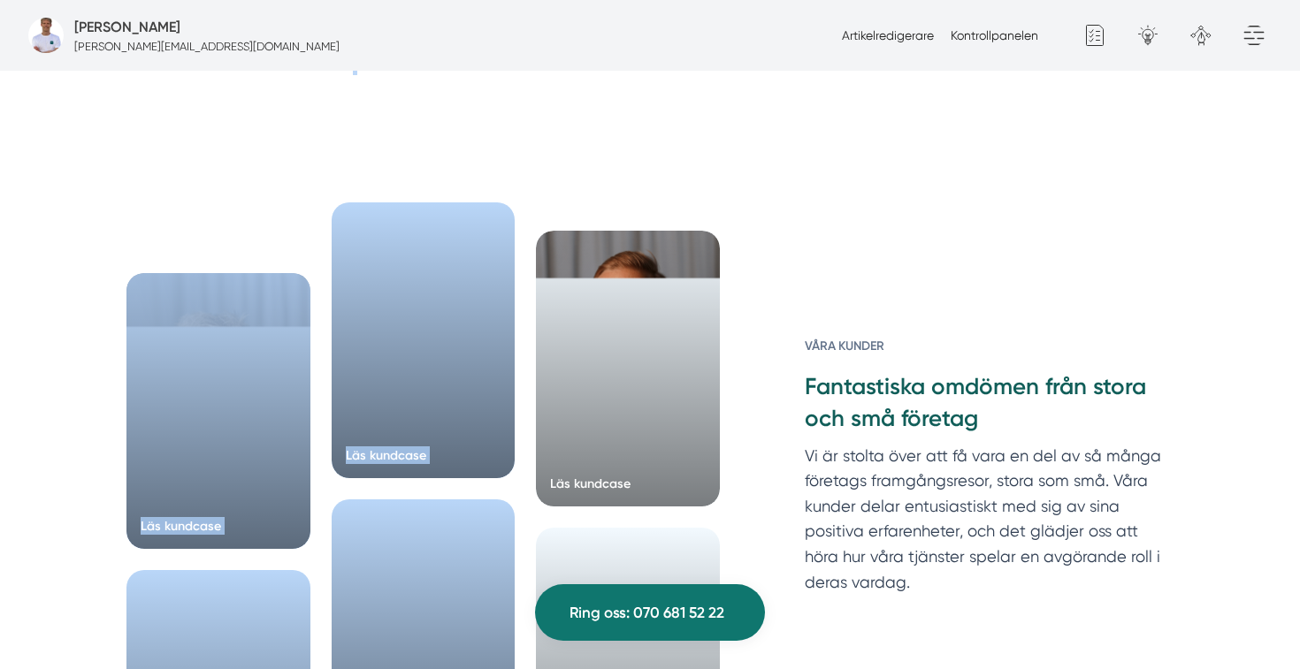
scroll to position [5319, 0]
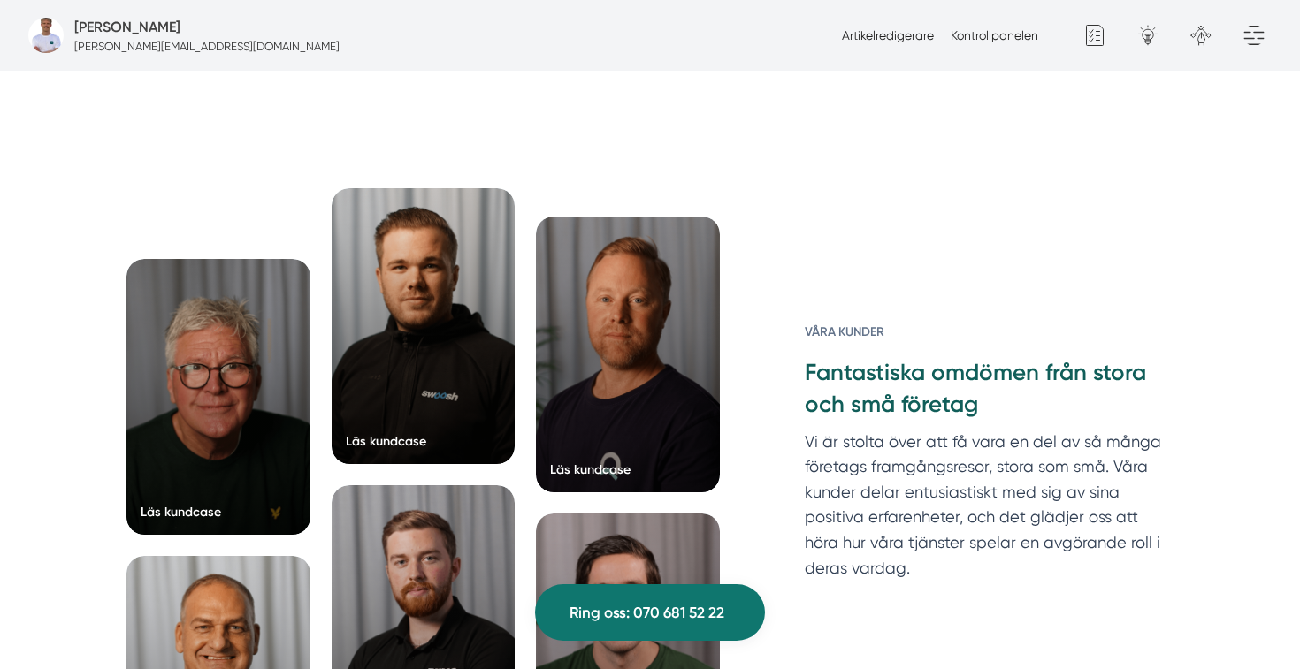
drag, startPoint x: 349, startPoint y: 269, endPoint x: 636, endPoint y: 531, distance: 388.1
copy div "Ett partnerskap som ger resultat och lönsamhet På lite över fyra år har JL Föns…"
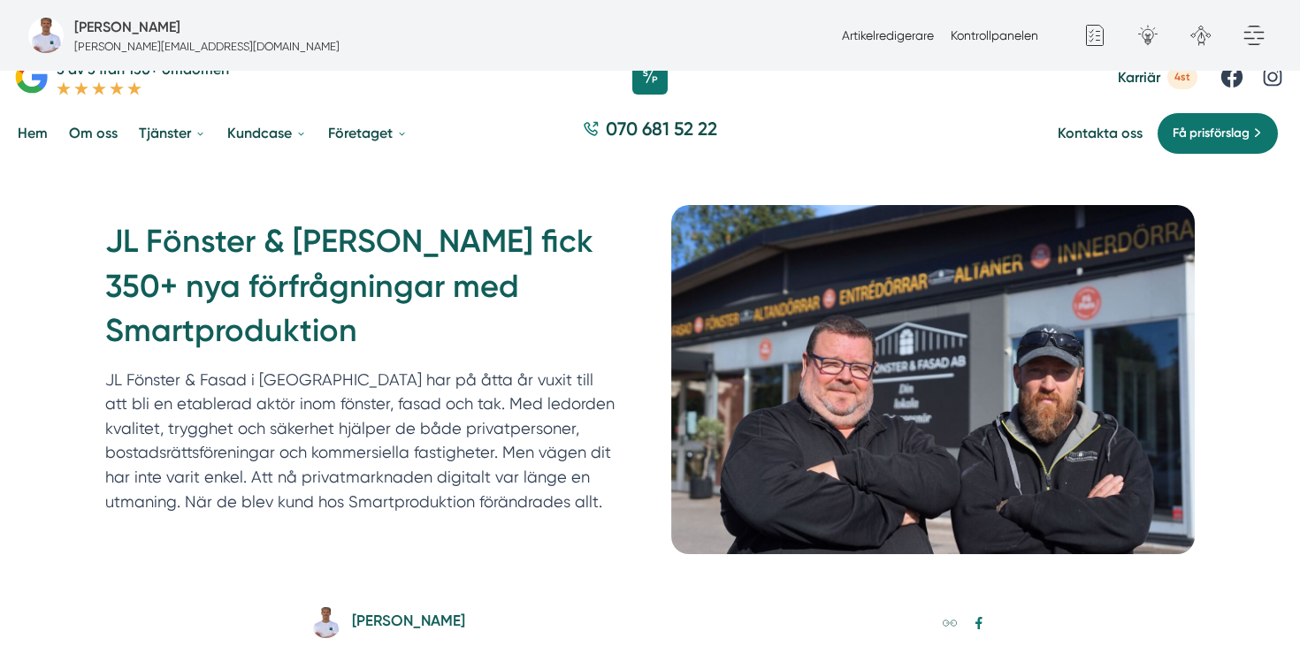
scroll to position [65, 0]
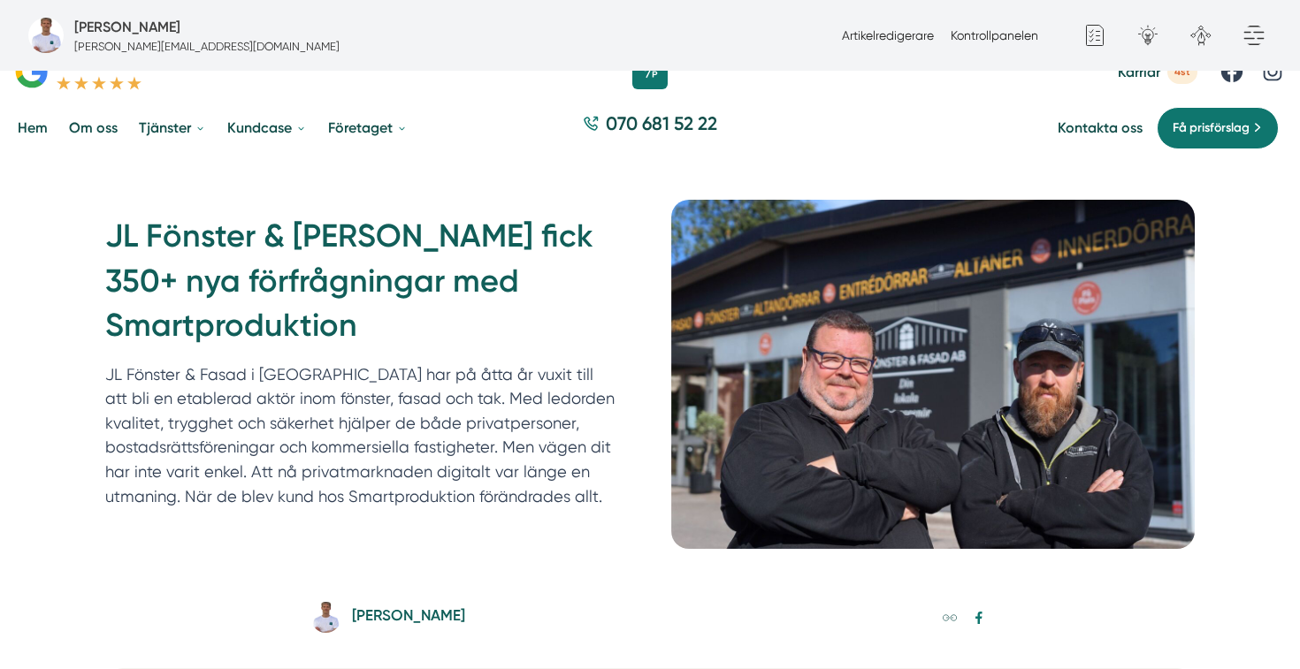
drag, startPoint x: 600, startPoint y: 503, endPoint x: 62, endPoint y: 359, distance: 556.7
click at [62, 359] on div "JL Fönster & Fasad fick 350+ nya förfrågningar med Smartproduktion JL Fönster &…" at bounding box center [650, 374] width 1300 height 434
copy div "JL Fönster & Fasad fick 350+ nya förfrågningar med Smartproduktion JL Fönster &…"
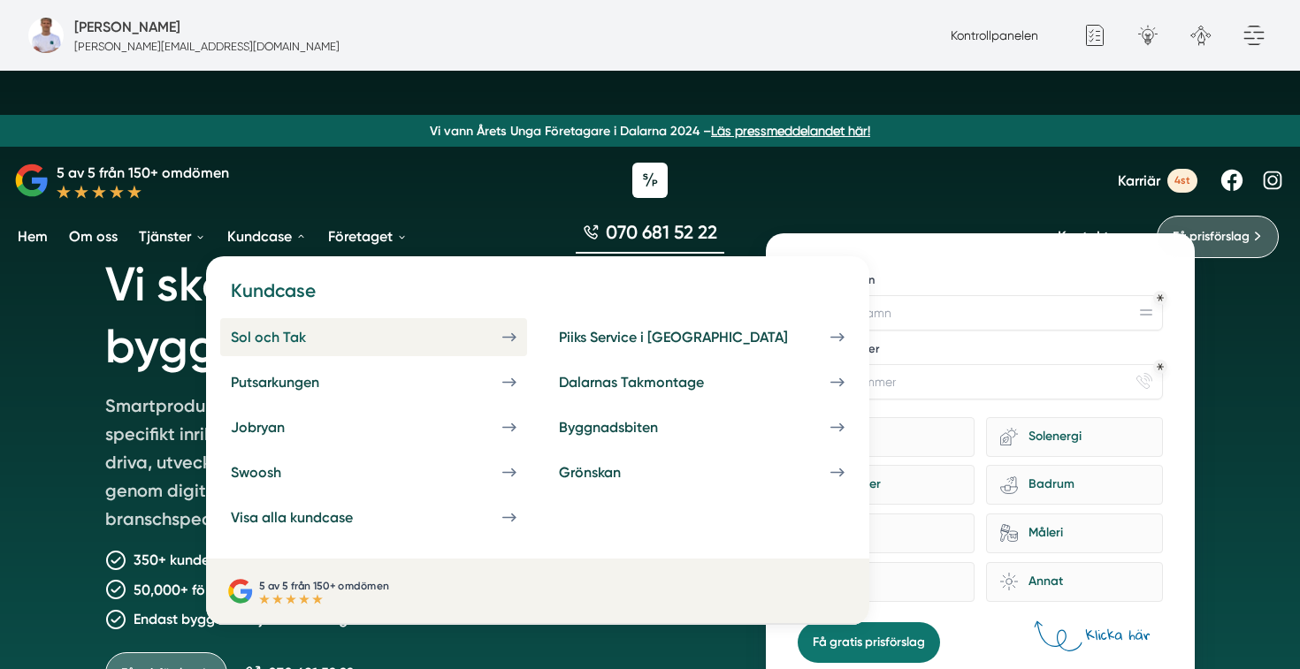
click at [288, 335] on div "Sol och Tak" at bounding box center [290, 337] width 118 height 17
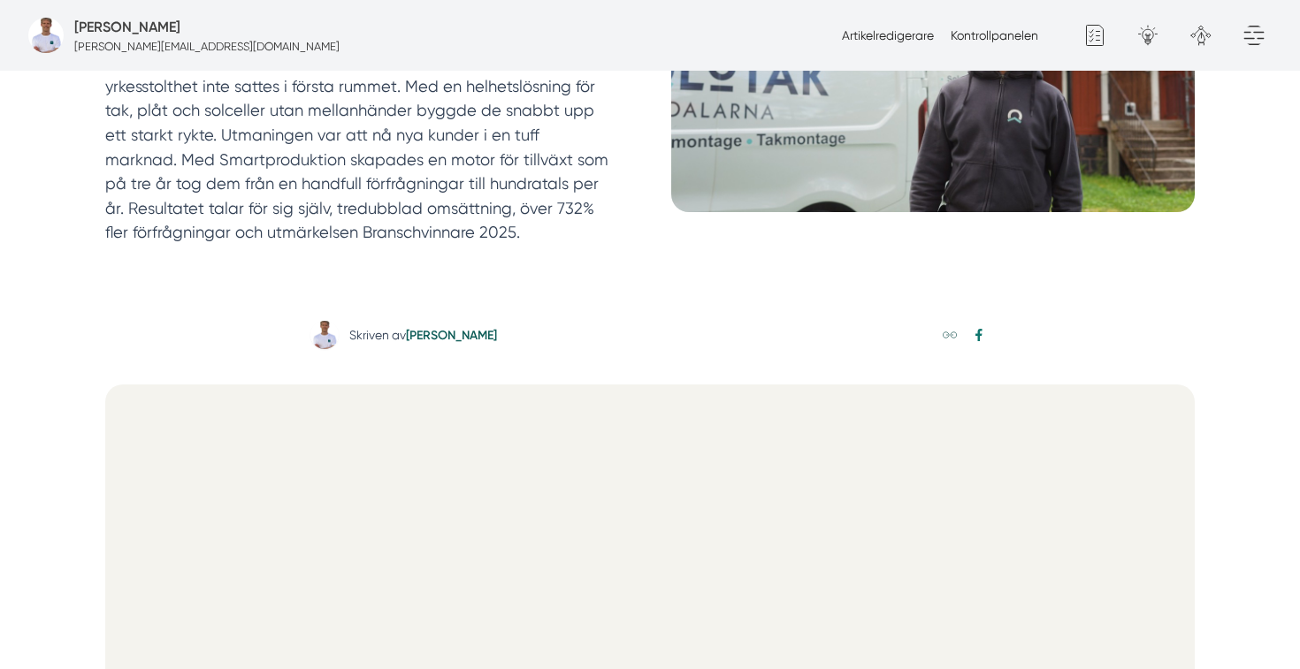
scroll to position [433, 0]
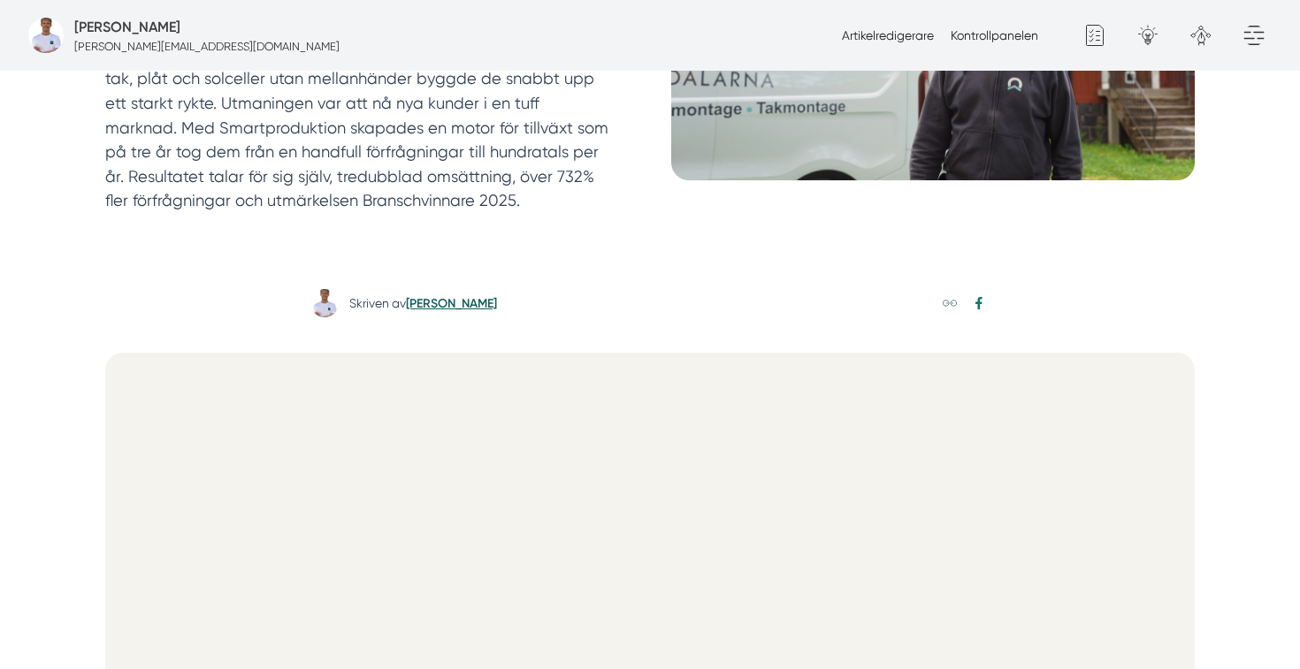
click at [467, 303] on link "[PERSON_NAME]" at bounding box center [451, 303] width 91 height 15
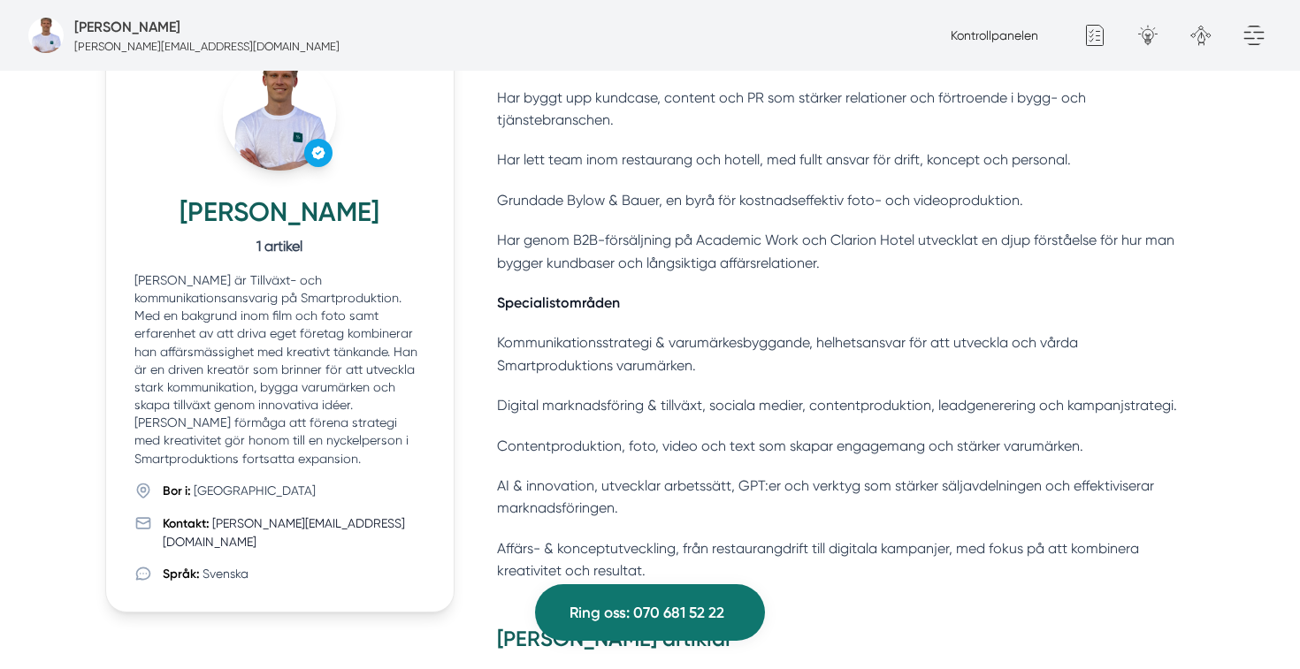
scroll to position [404, 0]
